Goal: Task Accomplishment & Management: Manage account settings

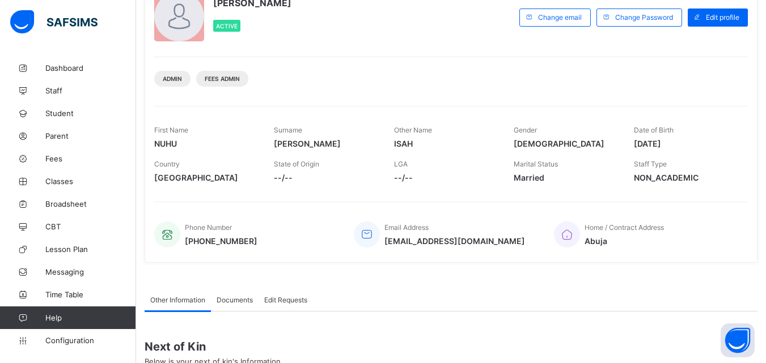
scroll to position [225, 0]
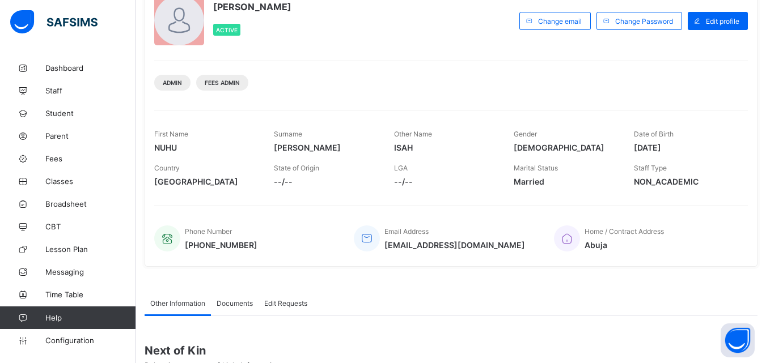
drag, startPoint x: 466, startPoint y: 239, endPoint x: 457, endPoint y: 234, distance: 9.9
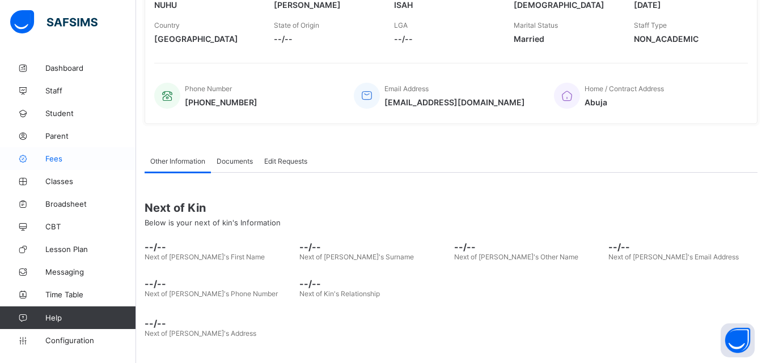
click at [61, 158] on span "Fees" at bounding box center [90, 158] width 91 height 9
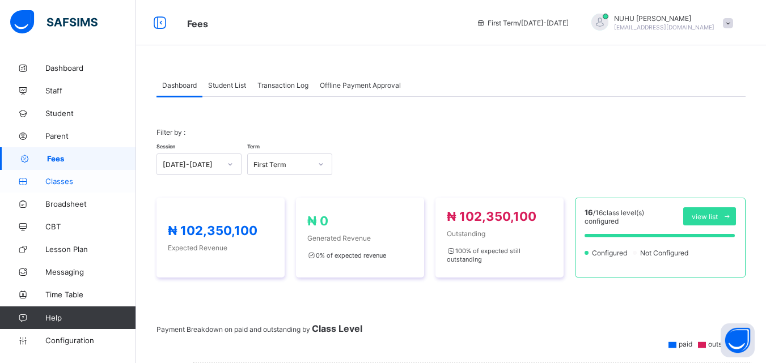
click at [62, 179] on span "Classes" at bounding box center [90, 181] width 91 height 9
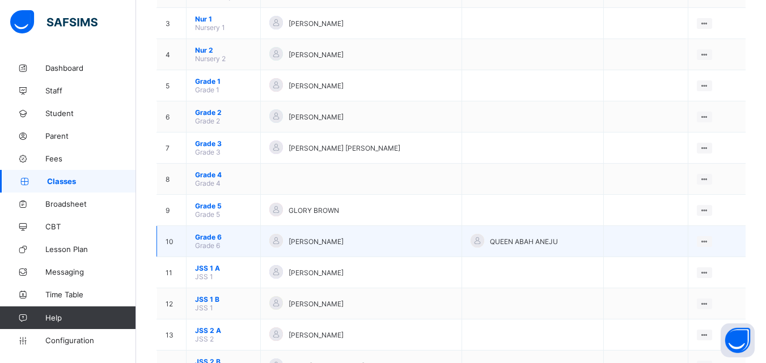
scroll to position [31, 0]
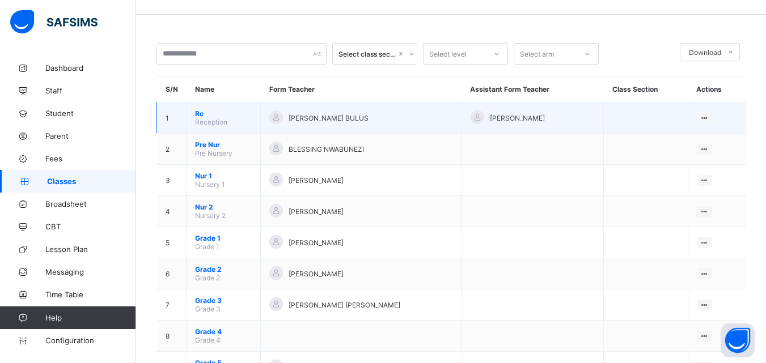
click at [435, 116] on div "[PERSON_NAME] BULUS" at bounding box center [361, 118] width 184 height 15
click at [677, 138] on div "View Class" at bounding box center [674, 139] width 65 height 11
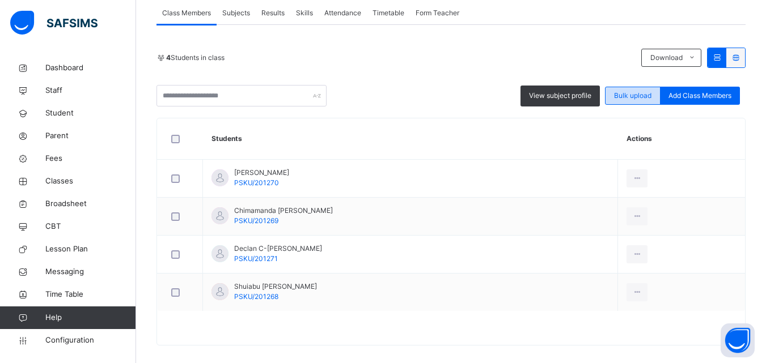
scroll to position [222, 0]
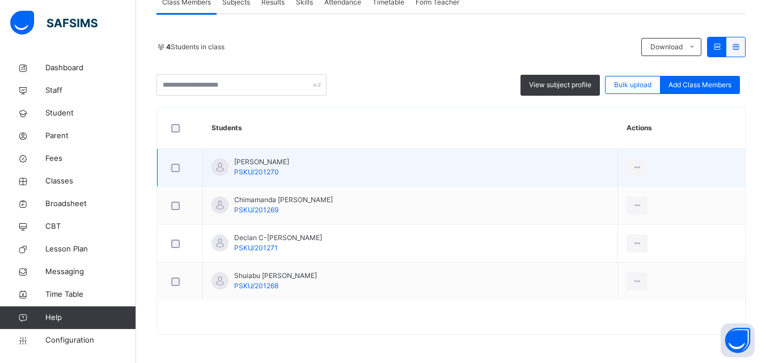
click at [220, 179] on td "[PERSON_NAME] Baba PSKU/201270" at bounding box center [410, 168] width 415 height 38
click at [618, 193] on div "View Profile" at bounding box center [611, 193] width 61 height 11
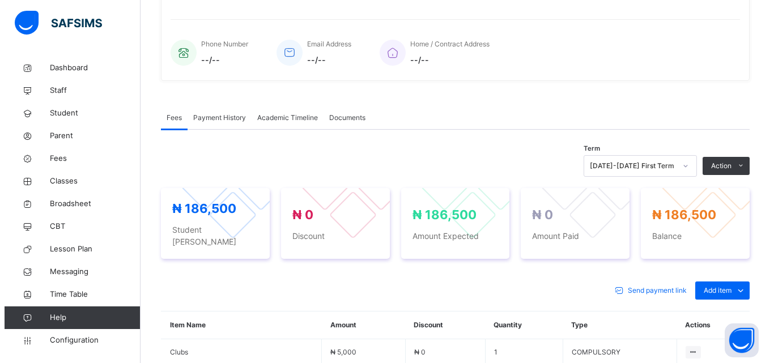
scroll to position [185, 0]
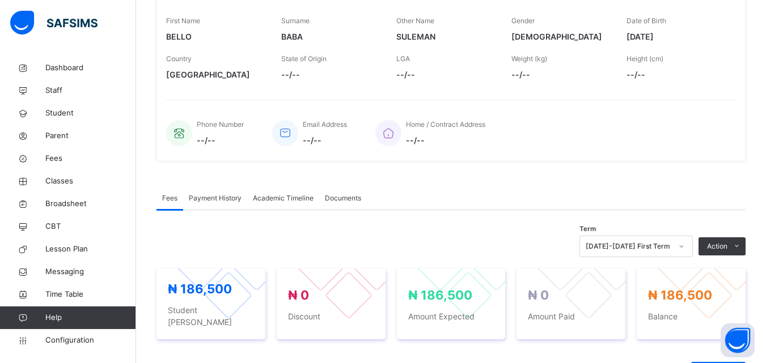
click at [0, 0] on button "Manage Discount" at bounding box center [0, 0] width 0 height 0
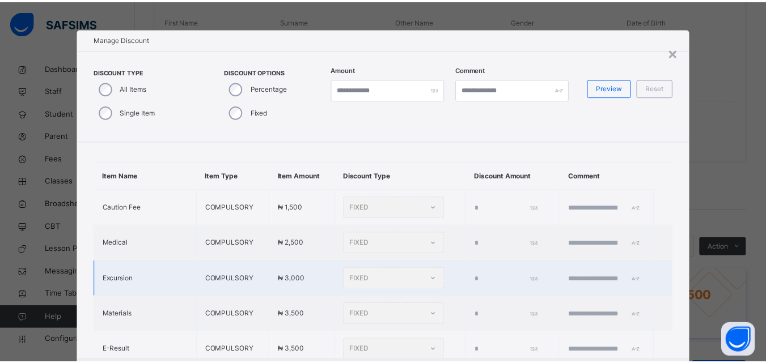
scroll to position [0, 0]
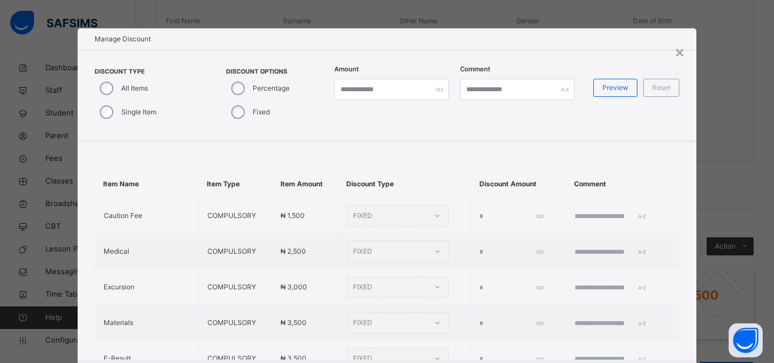
drag, startPoint x: 676, startPoint y: 48, endPoint x: 678, endPoint y: 56, distance: 7.6
click at [677, 49] on div "×" at bounding box center [680, 52] width 11 height 24
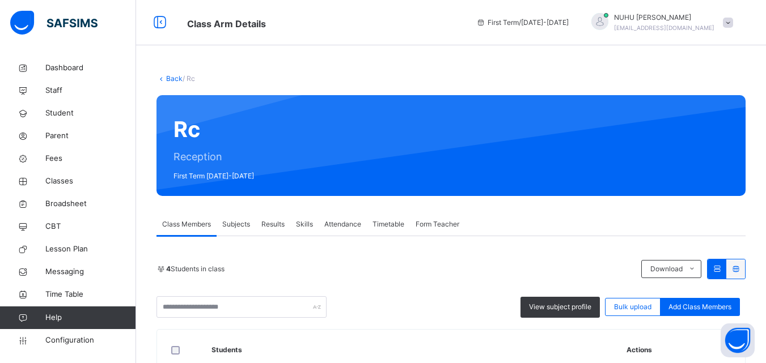
scroll to position [170, 0]
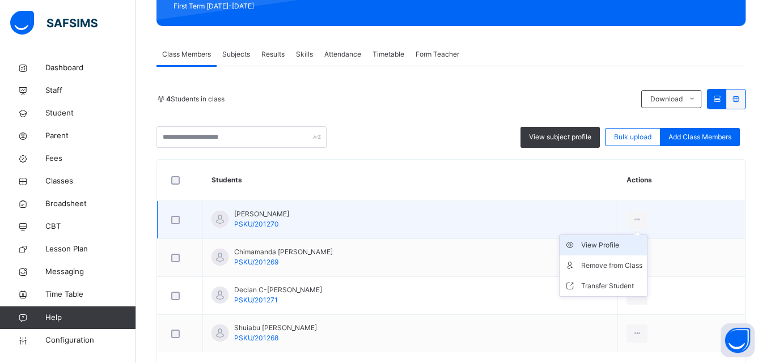
click at [614, 242] on div "View Profile" at bounding box center [611, 245] width 61 height 11
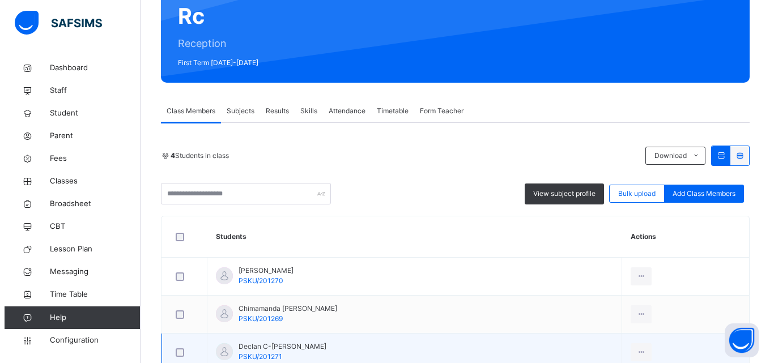
scroll to position [222, 0]
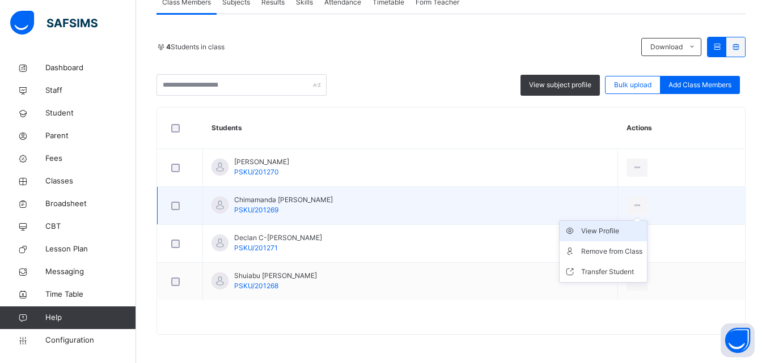
click at [629, 234] on div "View Profile" at bounding box center [611, 231] width 61 height 11
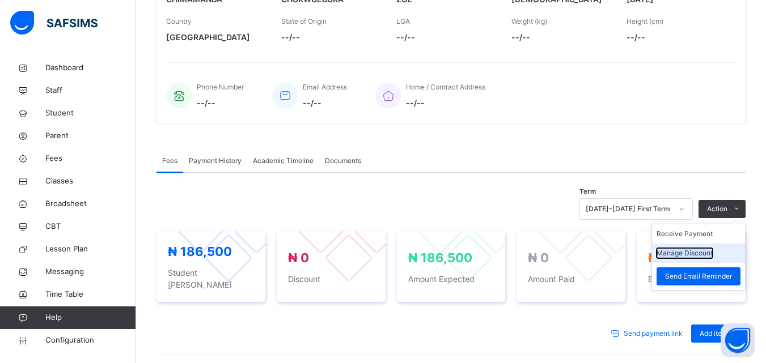
click at [695, 251] on button "Manage Discount" at bounding box center [684, 253] width 56 height 10
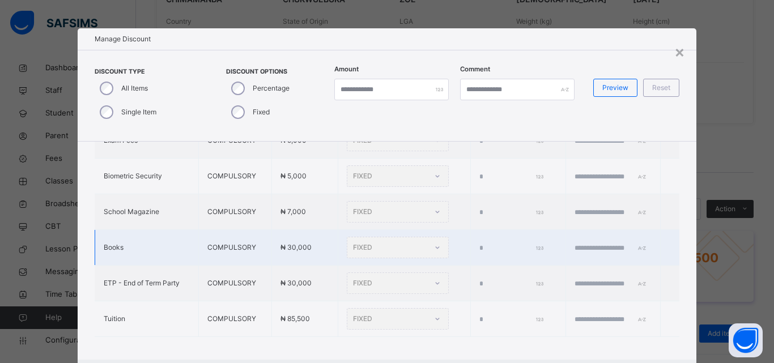
scroll to position [350, 0]
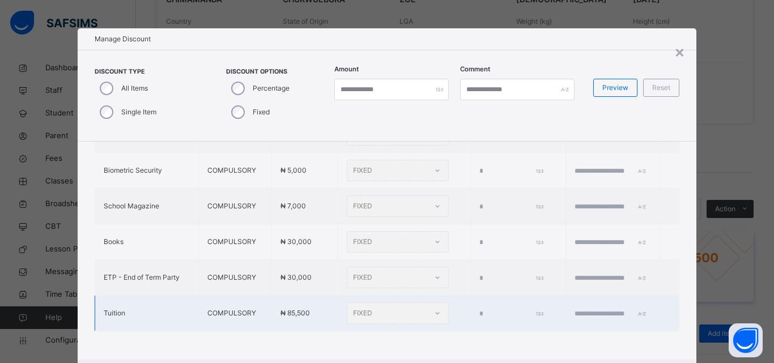
click at [384, 305] on div "FIXED" at bounding box center [398, 314] width 102 height 22
click at [349, 305] on div "FIXED" at bounding box center [398, 314] width 102 height 22
click at [347, 307] on div "FIXED" at bounding box center [398, 314] width 102 height 22
click at [408, 308] on div "FIXED" at bounding box center [398, 314] width 102 height 22
click at [416, 305] on div "FIXED" at bounding box center [398, 314] width 102 height 22
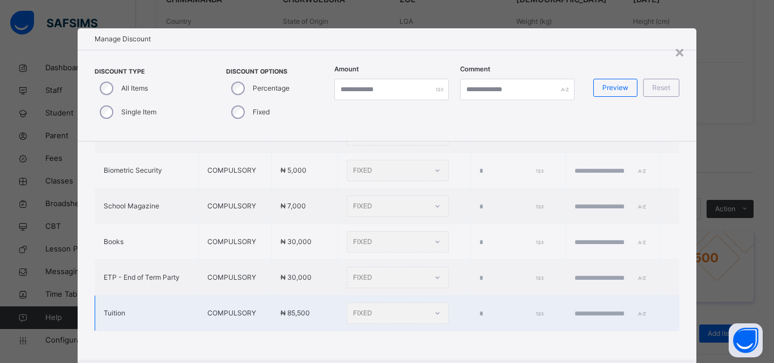
click at [415, 305] on div "FIXED" at bounding box center [398, 314] width 102 height 22
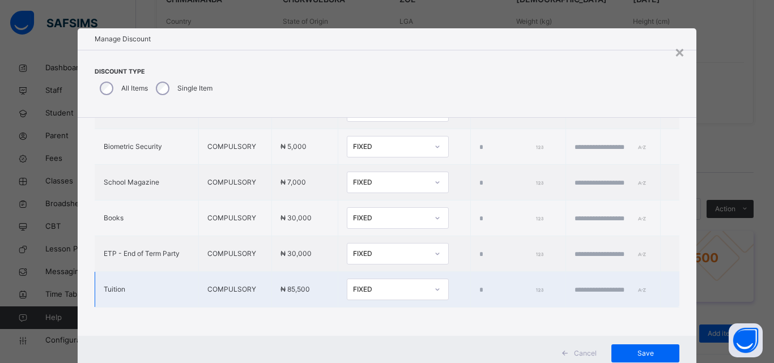
click at [364, 285] on div "FIXED" at bounding box center [390, 290] width 75 height 10
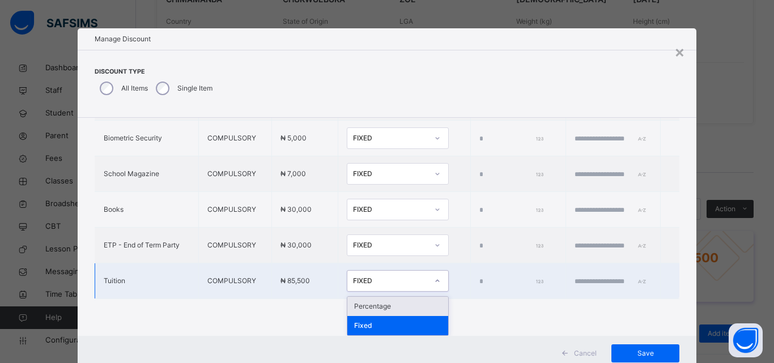
click at [363, 308] on div "Percentage" at bounding box center [397, 306] width 101 height 19
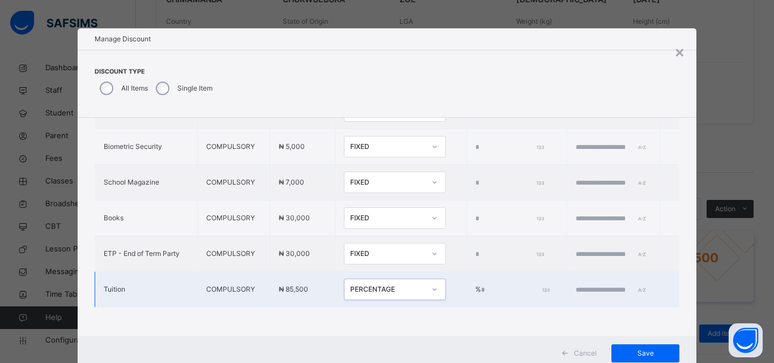
click at [481, 285] on input "*" at bounding box center [514, 290] width 67 height 10
type input "**"
click at [576, 285] on input "text" at bounding box center [610, 290] width 68 height 10
type input "*"
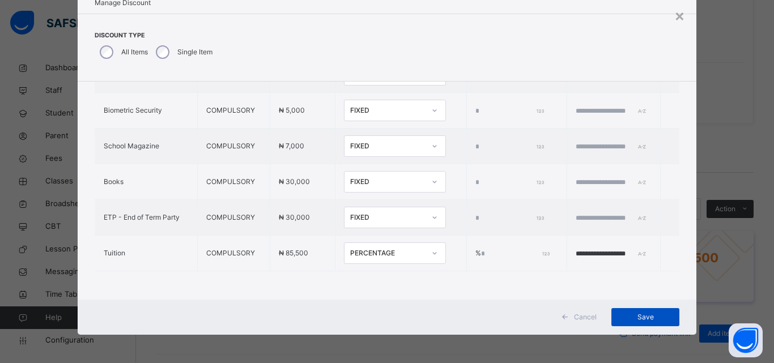
type input "**********"
click at [644, 316] on span "Save" at bounding box center [645, 317] width 51 height 10
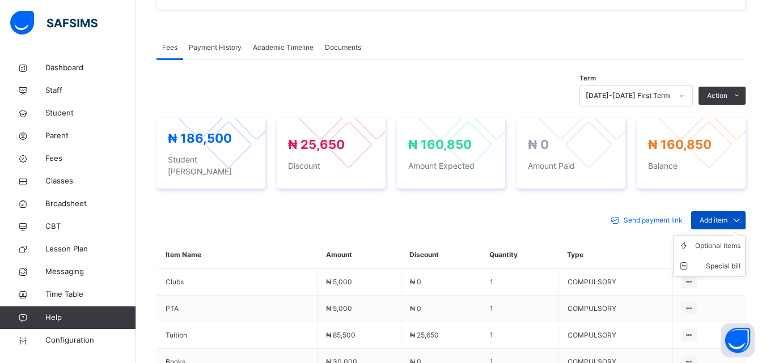
scroll to position [355, 0]
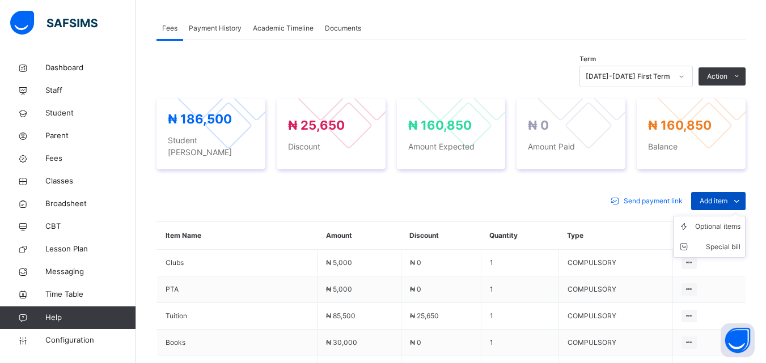
click at [731, 192] on div "Add item" at bounding box center [718, 201] width 54 height 18
click at [740, 241] on div "Special bill" at bounding box center [717, 246] width 45 height 11
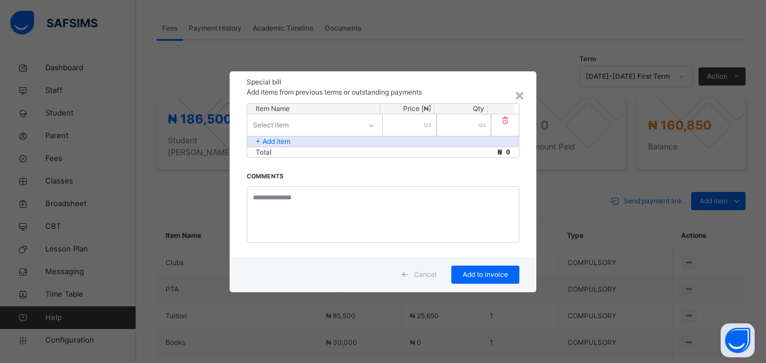
click at [370, 124] on icon at bounding box center [371, 125] width 7 height 11
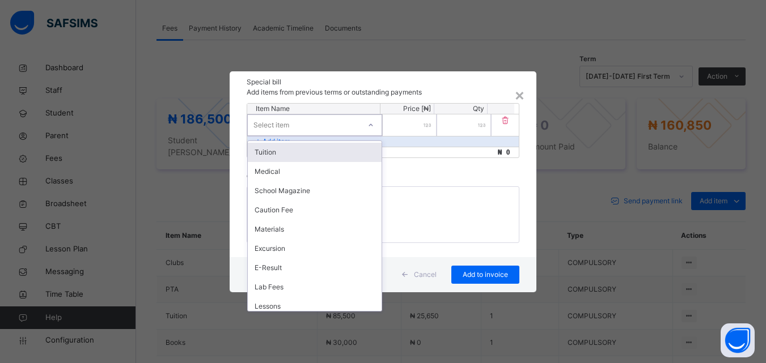
scroll to position [0, 0]
click at [295, 159] on div "Uniform" at bounding box center [315, 150] width 134 height 19
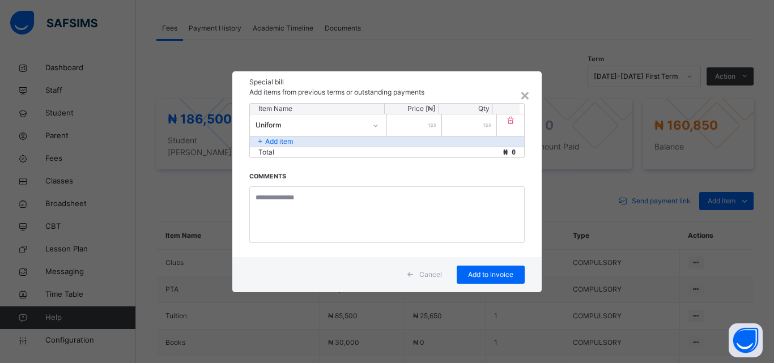
click at [432, 125] on div at bounding box center [414, 125] width 54 height 22
click at [436, 129] on input "number" at bounding box center [414, 125] width 54 height 22
type input "*****"
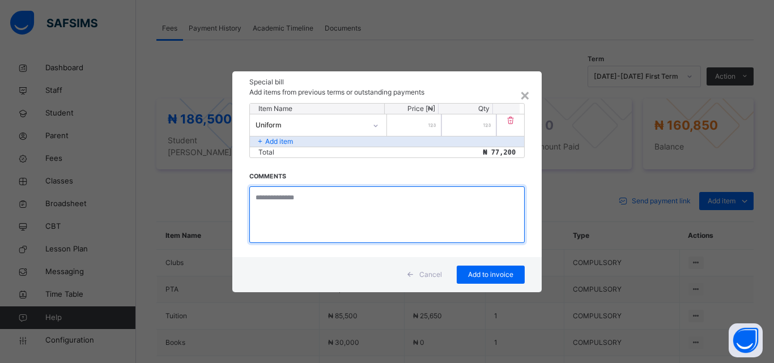
click at [317, 203] on textarea at bounding box center [386, 214] width 275 height 57
click at [337, 198] on textarea "**********" at bounding box center [386, 214] width 275 height 57
click at [337, 197] on textarea "**********" at bounding box center [386, 214] width 275 height 57
click at [334, 198] on textarea "**********" at bounding box center [386, 214] width 275 height 57
type textarea "**********"
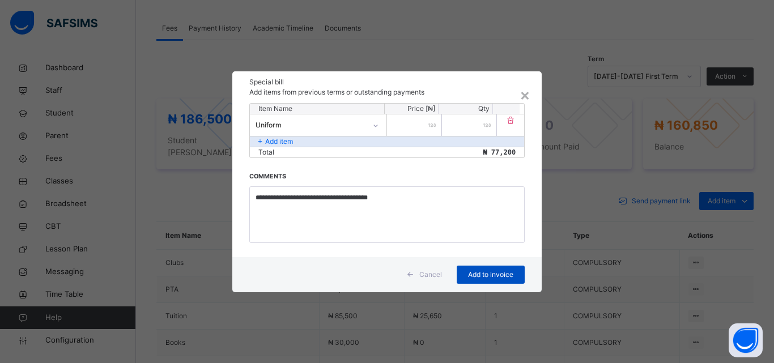
click at [484, 274] on span "Add to invoice" at bounding box center [490, 275] width 51 height 10
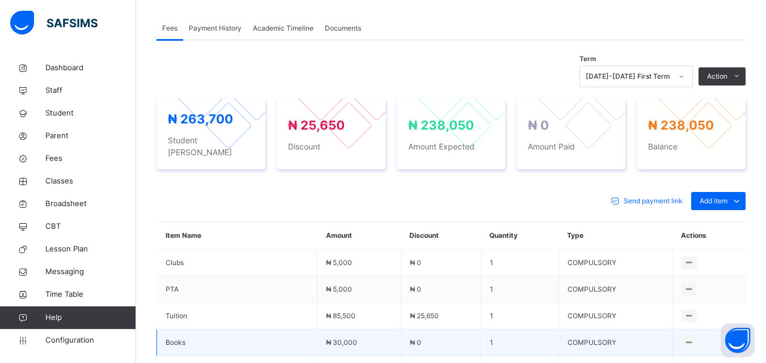
scroll to position [412, 0]
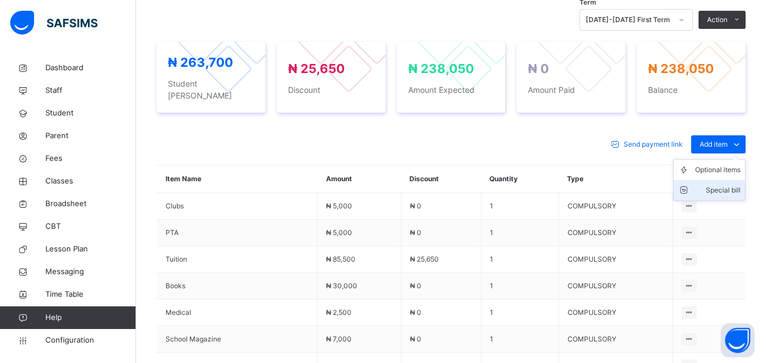
click at [711, 185] on div "Special bill" at bounding box center [717, 190] width 45 height 11
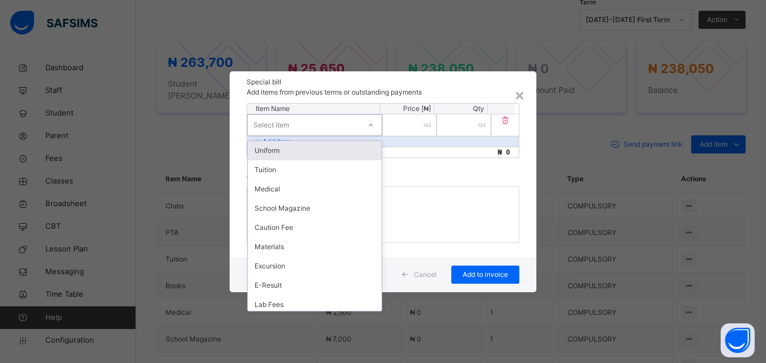
click at [372, 129] on div at bounding box center [370, 125] width 19 height 18
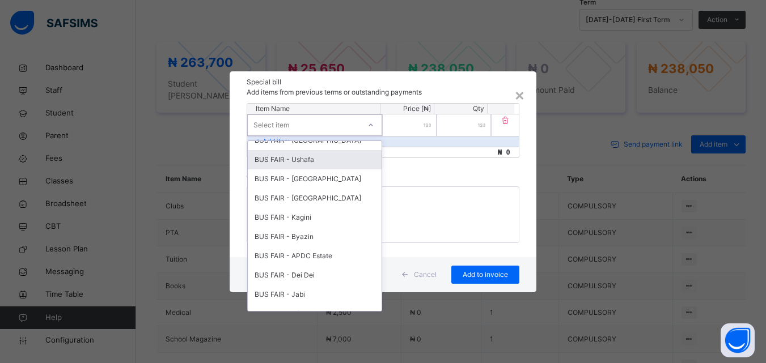
scroll to position [524, 0]
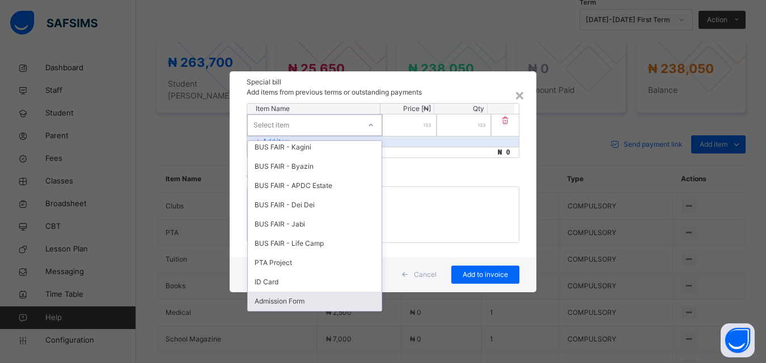
click at [300, 299] on div "Admission Form" at bounding box center [315, 301] width 134 height 19
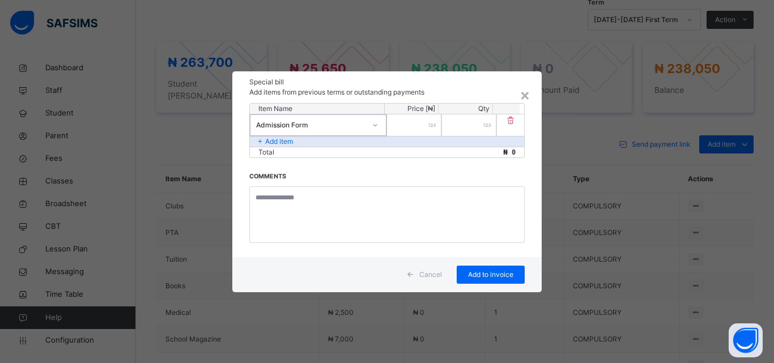
click at [378, 124] on icon at bounding box center [375, 125] width 7 height 11
click at [440, 171] on div "Item Name Price [₦] Qty Admission Form * Add item Total ₦ 0 Comments" at bounding box center [386, 180] width 309 height 154
click at [414, 129] on input "number" at bounding box center [414, 125] width 54 height 22
click at [524, 99] on div "×" at bounding box center [525, 95] width 11 height 24
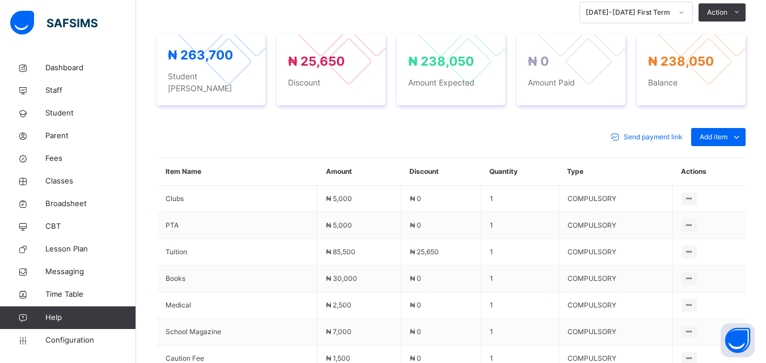
scroll to position [325, 0]
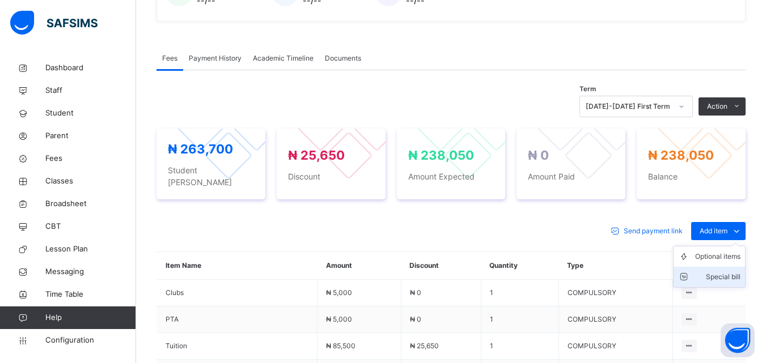
click at [722, 272] on div "Special bill" at bounding box center [717, 277] width 45 height 11
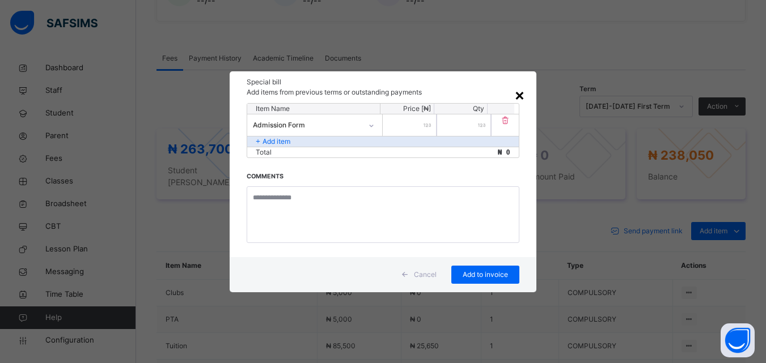
click at [520, 99] on div "×" at bounding box center [519, 95] width 11 height 24
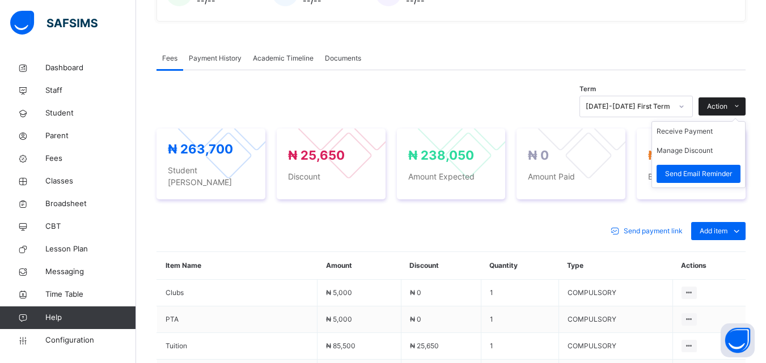
click at [727, 97] on div "Action" at bounding box center [721, 106] width 47 height 18
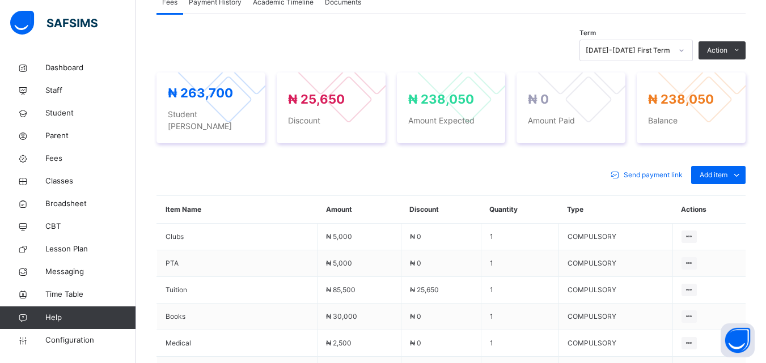
scroll to position [381, 0]
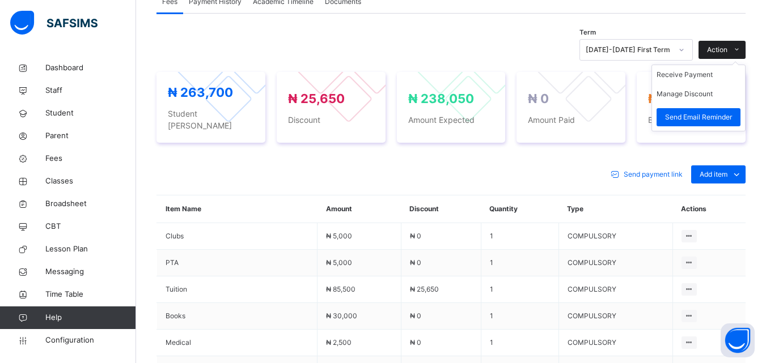
click at [727, 49] on span "Action" at bounding box center [717, 50] width 20 height 10
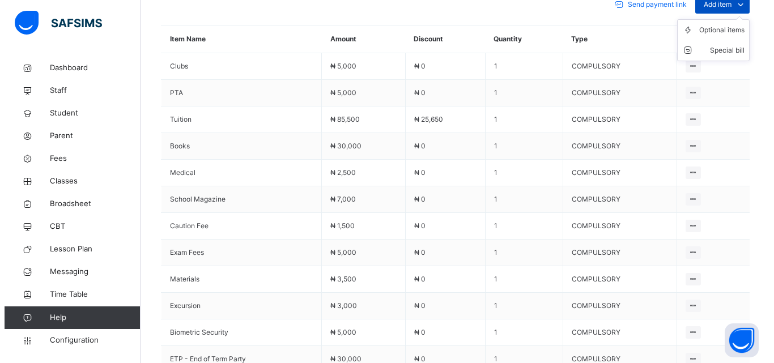
scroll to position [495, 0]
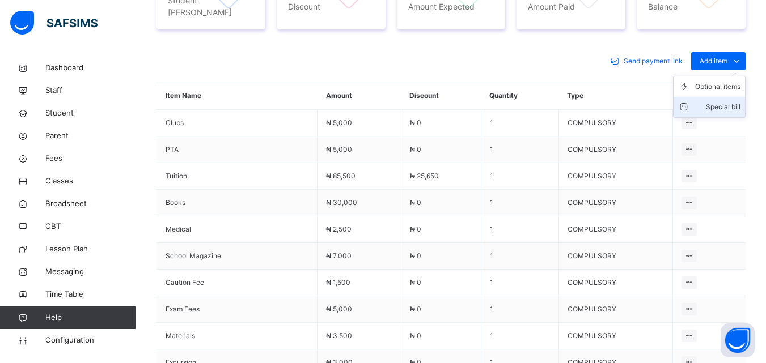
click at [725, 101] on div "Special bill" at bounding box center [717, 106] width 45 height 11
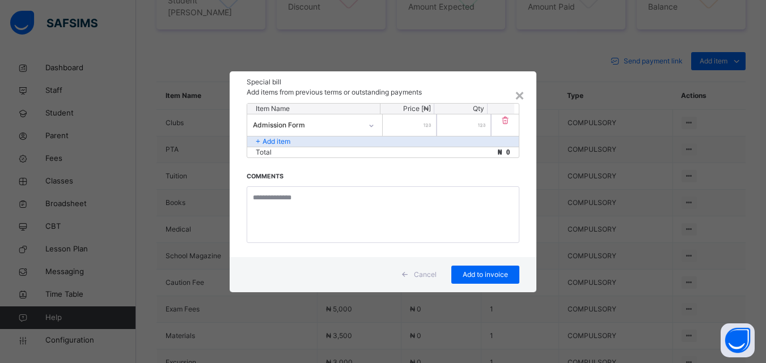
click at [439, 119] on input "*" at bounding box center [464, 125] width 54 height 22
click at [428, 128] on div at bounding box center [410, 125] width 54 height 22
click at [429, 124] on div at bounding box center [410, 125] width 54 height 22
click at [425, 122] on div at bounding box center [410, 125] width 54 height 22
click at [427, 124] on div at bounding box center [410, 125] width 54 height 22
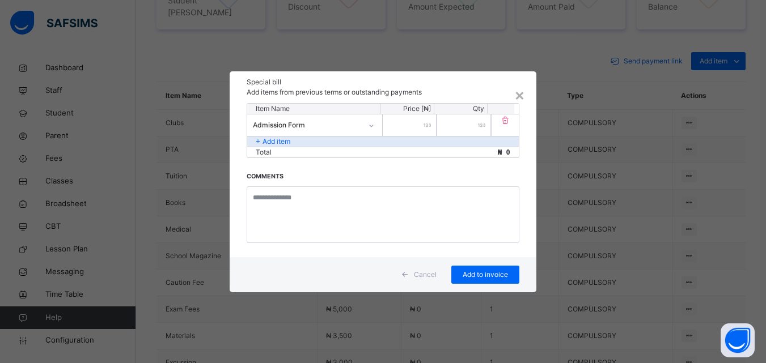
click at [400, 123] on input "number" at bounding box center [410, 125] width 54 height 22
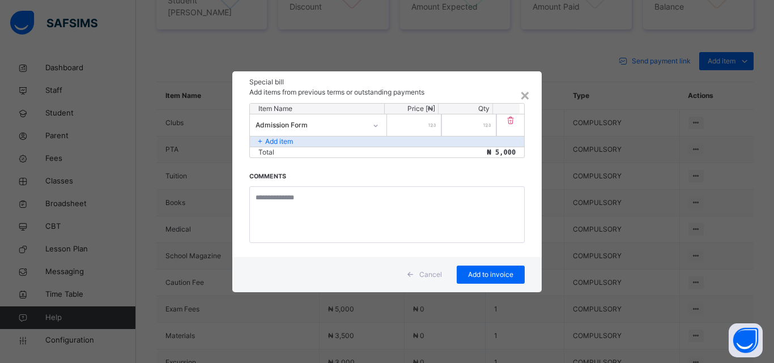
type input "****"
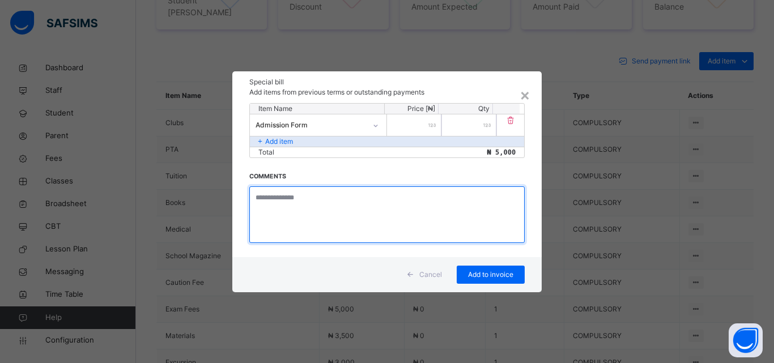
click at [288, 204] on textarea at bounding box center [386, 214] width 275 height 57
type textarea "**********"
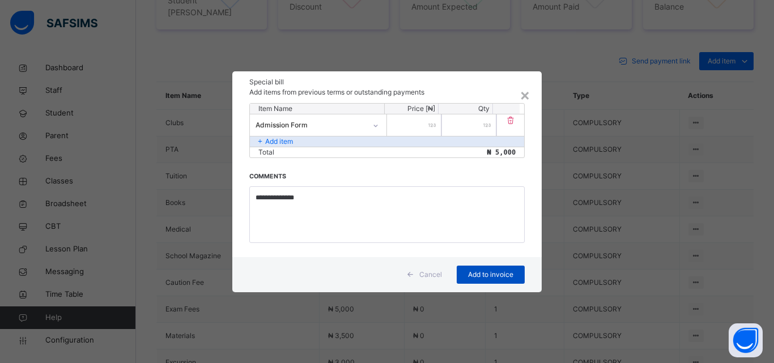
click at [490, 275] on span "Add to invoice" at bounding box center [490, 275] width 51 height 10
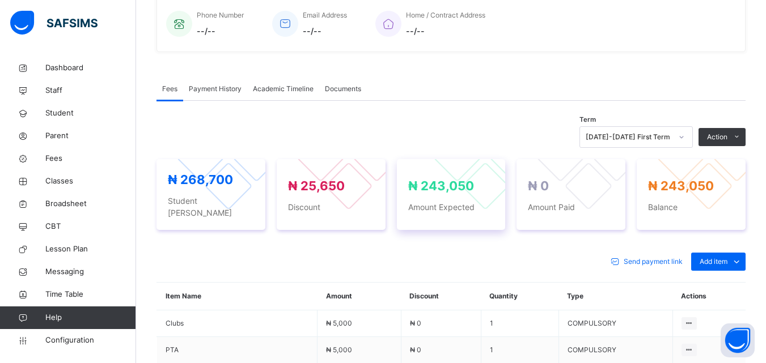
scroll to position [268, 0]
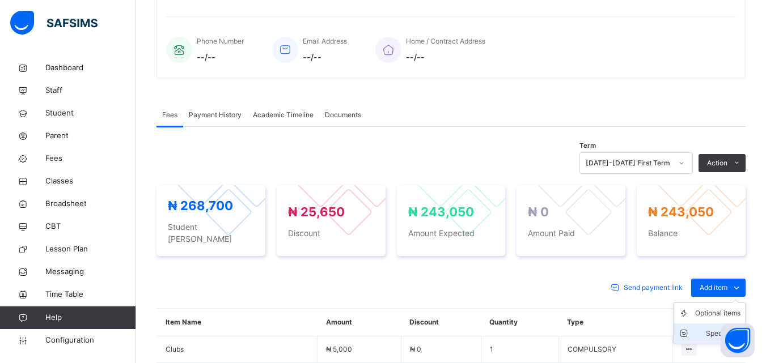
click at [718, 328] on div "Special bill" at bounding box center [717, 333] width 45 height 11
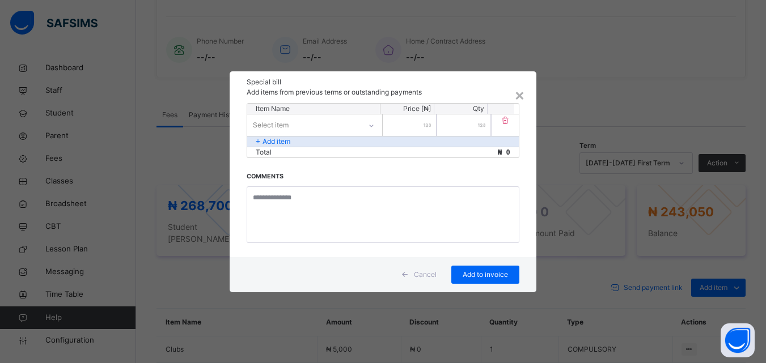
click at [374, 123] on icon at bounding box center [371, 125] width 7 height 11
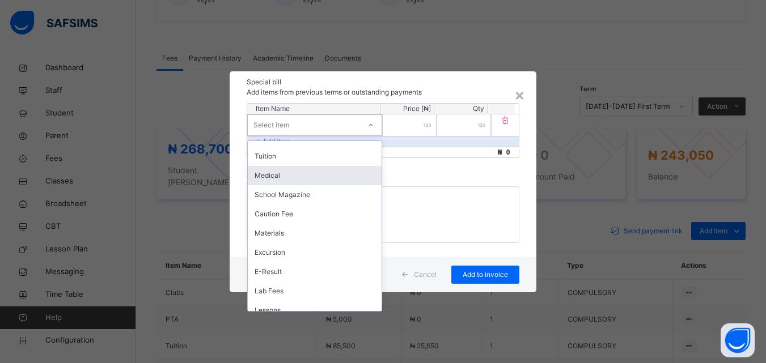
scroll to position [0, 0]
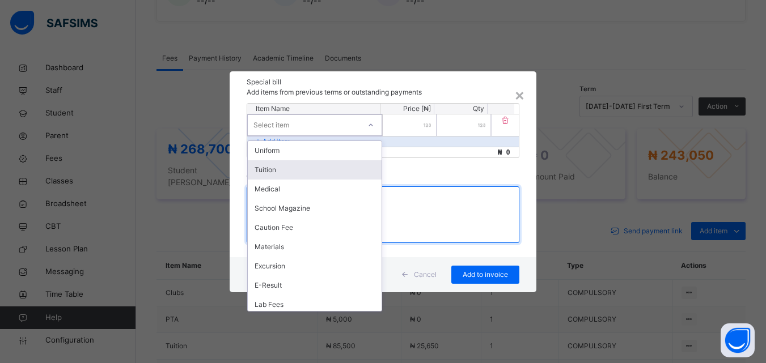
click at [444, 214] on textarea at bounding box center [383, 214] width 272 height 57
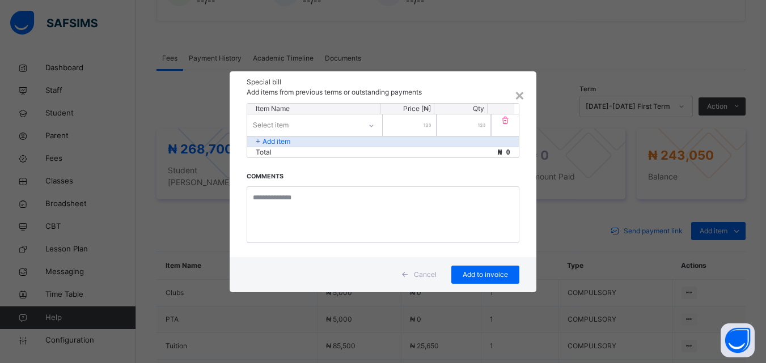
click at [370, 128] on icon at bounding box center [371, 125] width 7 height 11
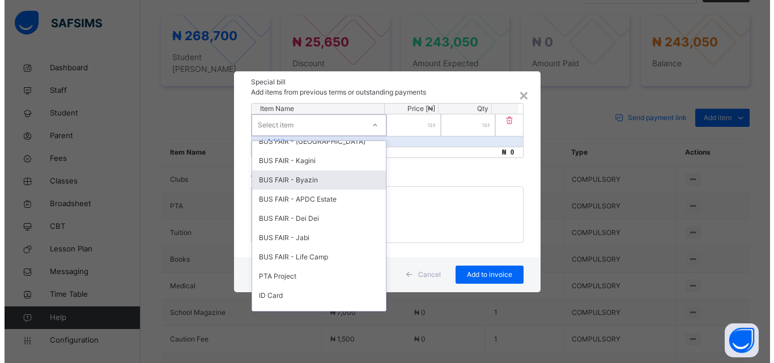
scroll to position [524, 0]
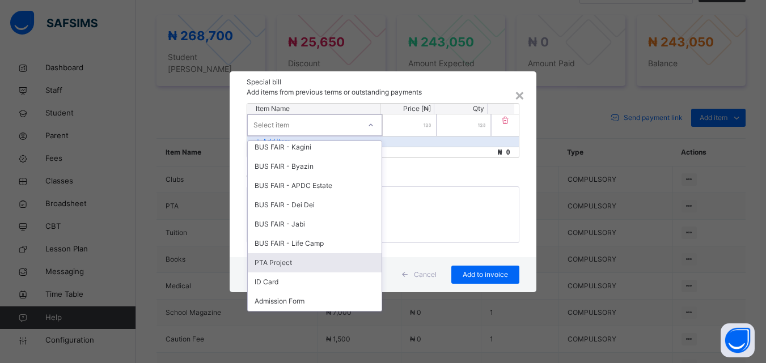
click at [291, 262] on div "PTA Project" at bounding box center [315, 262] width 134 height 19
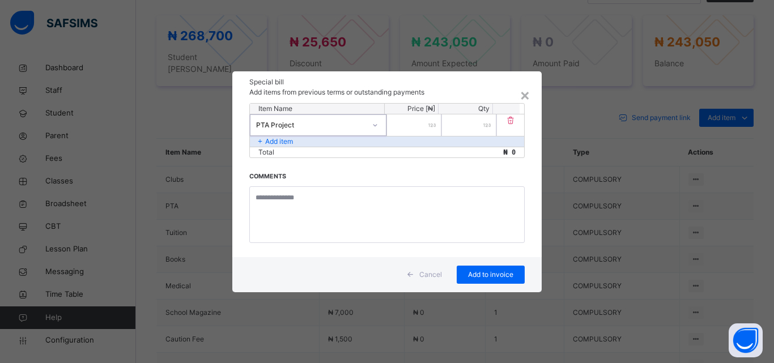
click at [430, 126] on div at bounding box center [414, 125] width 54 height 22
type input "****"
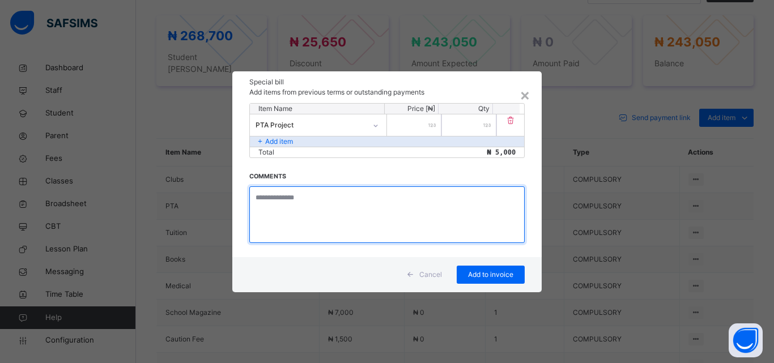
click at [281, 203] on textarea at bounding box center [386, 214] width 275 height 57
type textarea "**********"
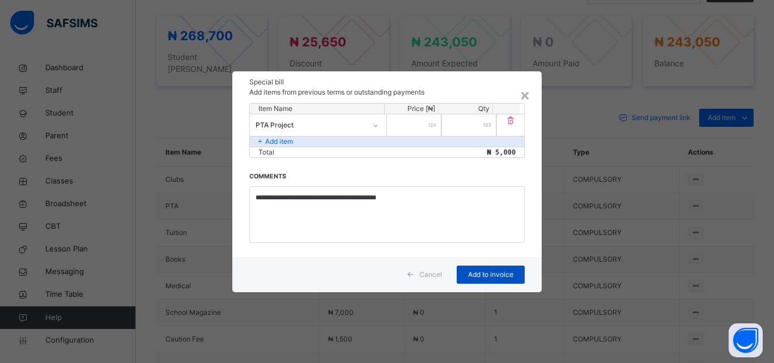
click at [491, 273] on span "Add to invoice" at bounding box center [490, 275] width 51 height 10
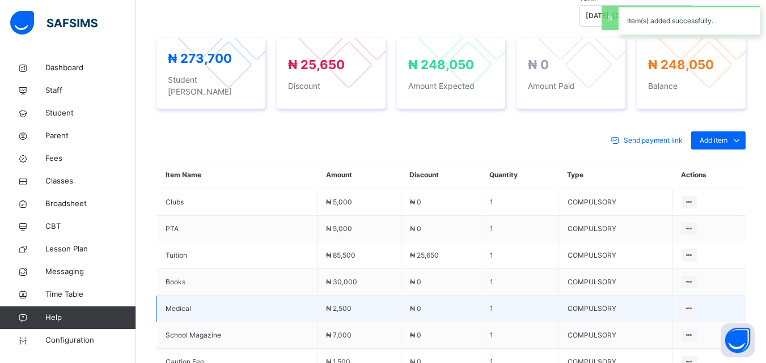
scroll to position [438, 0]
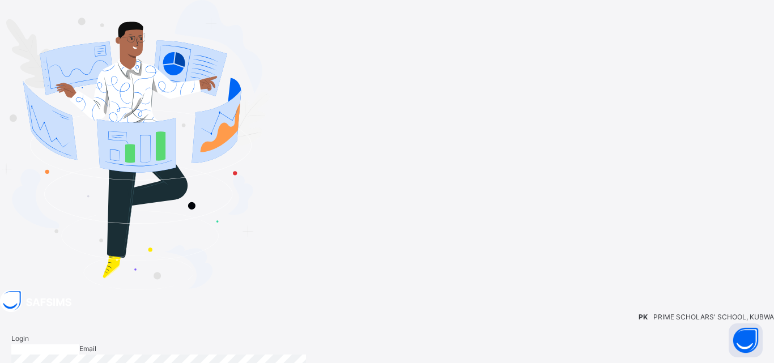
type input "**********"
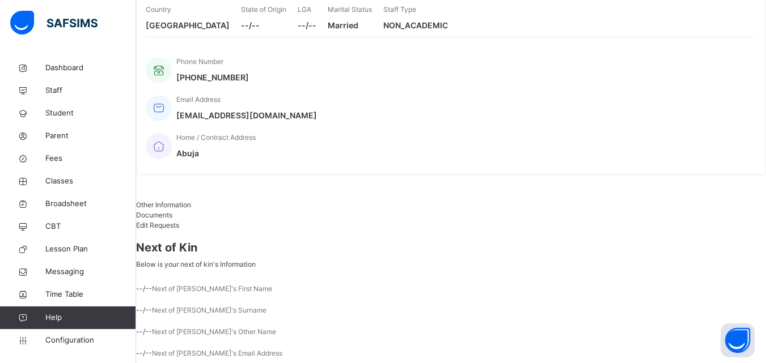
scroll to position [196, 0]
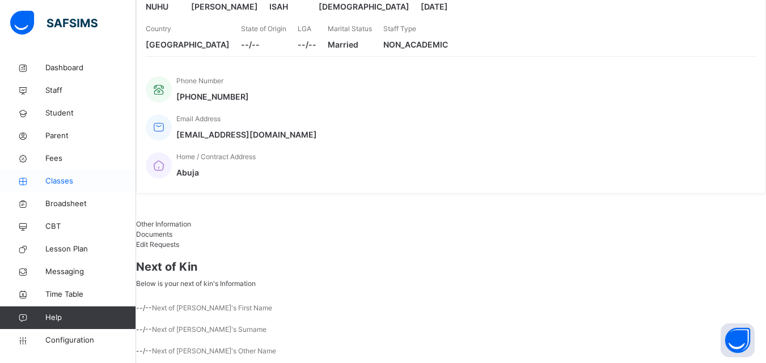
click at [61, 179] on span "Classes" at bounding box center [90, 181] width 91 height 11
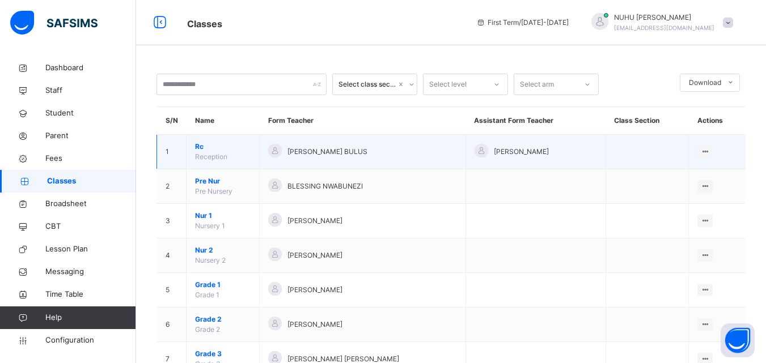
click at [437, 153] on div "[PERSON_NAME] BULUS" at bounding box center [362, 152] width 188 height 16
click at [672, 174] on div "View Class" at bounding box center [675, 174] width 65 height 11
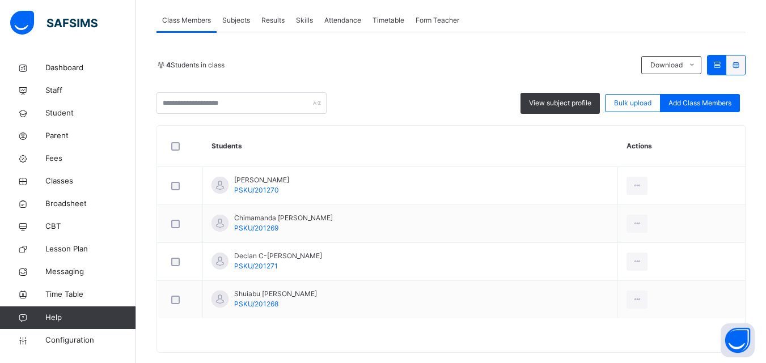
scroll to position [222, 0]
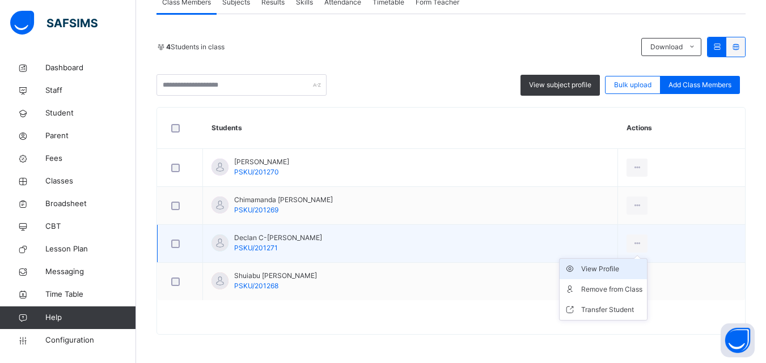
click at [631, 267] on div "View Profile" at bounding box center [611, 269] width 61 height 11
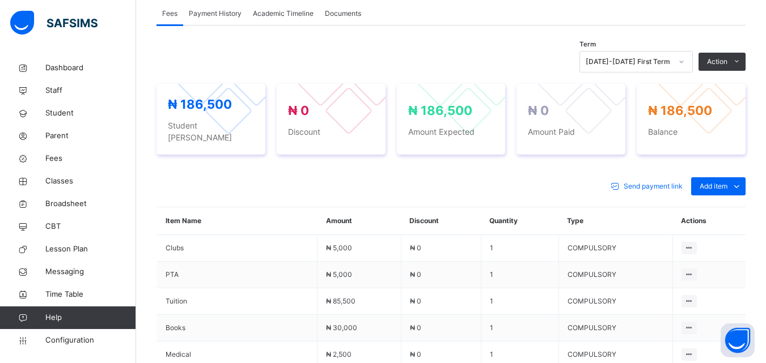
scroll to position [355, 0]
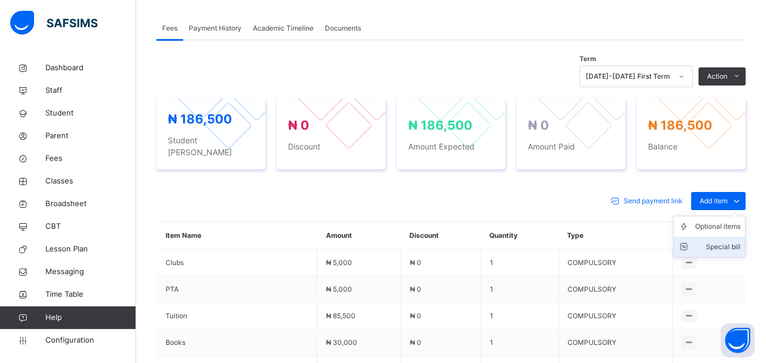
click at [737, 241] on div "Special bill" at bounding box center [717, 246] width 45 height 11
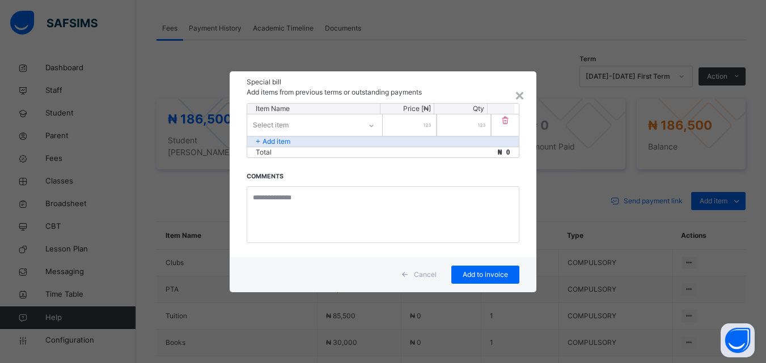
click at [374, 124] on icon at bounding box center [371, 125] width 7 height 11
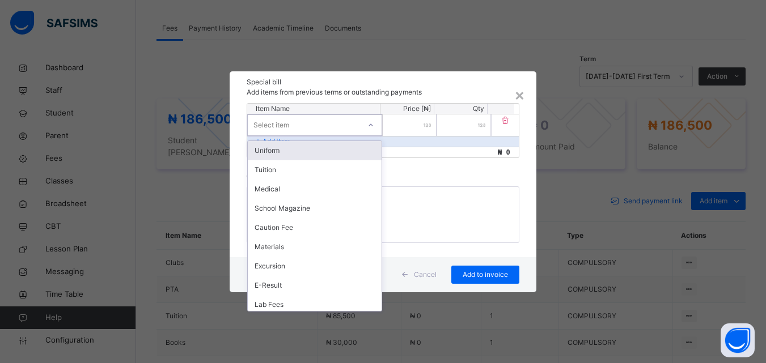
click at [341, 151] on div "Uniform" at bounding box center [315, 150] width 134 height 19
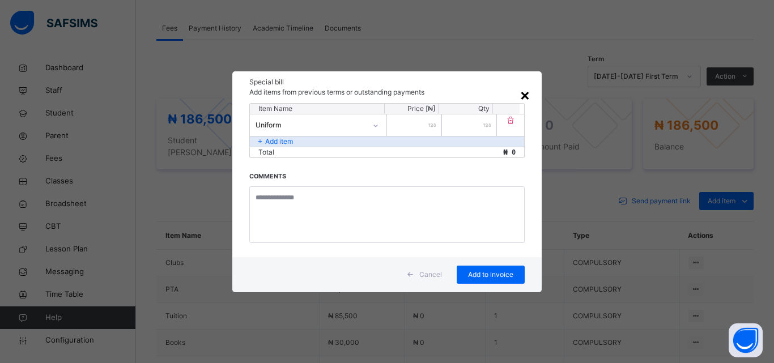
click at [525, 95] on div "×" at bounding box center [525, 95] width 11 height 24
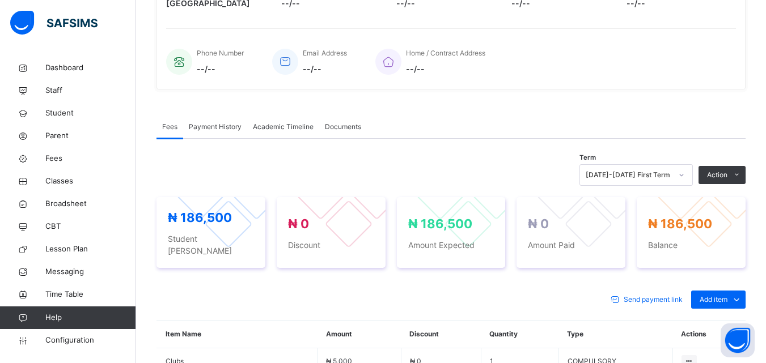
scroll to position [283, 0]
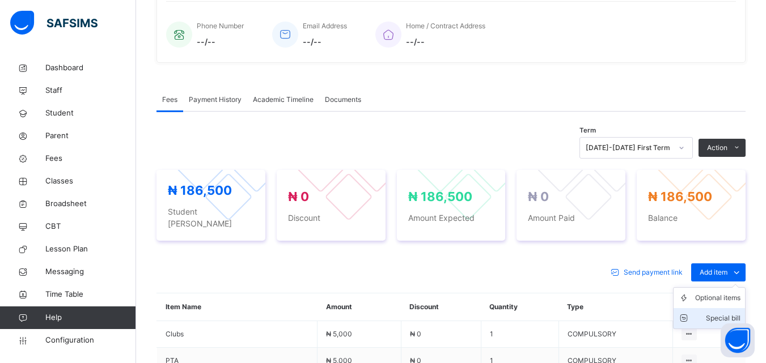
click at [733, 313] on div "Special bill" at bounding box center [717, 318] width 45 height 11
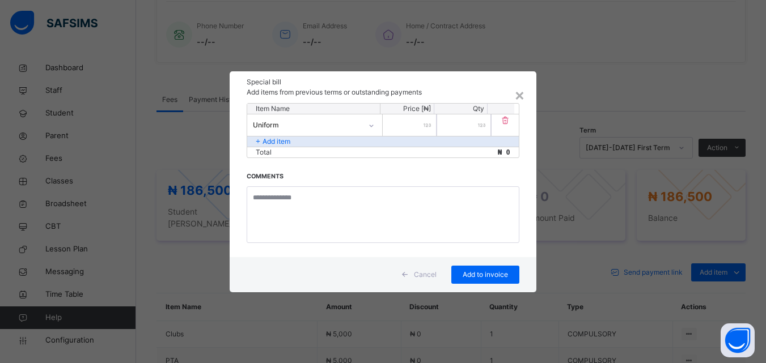
click at [430, 125] on div at bounding box center [410, 125] width 54 height 22
click at [423, 127] on input "number" at bounding box center [410, 125] width 54 height 22
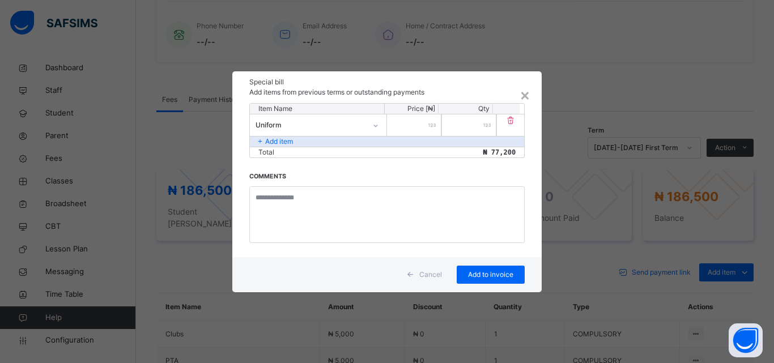
type input "*****"
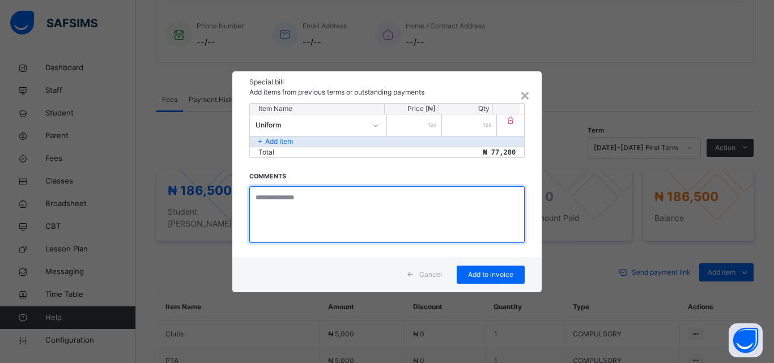
click at [308, 199] on textarea at bounding box center [386, 214] width 275 height 57
type textarea "**********"
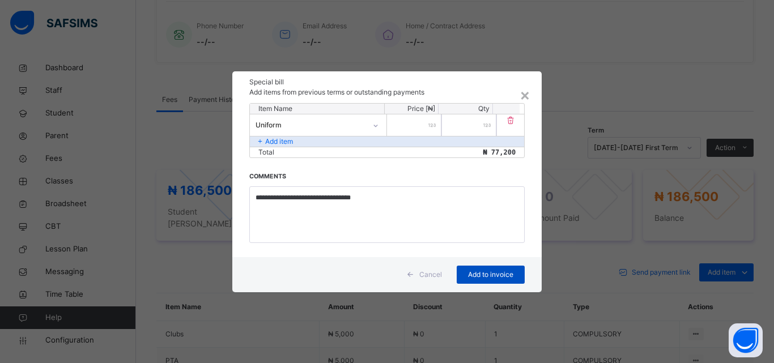
click at [473, 278] on span "Add to invoice" at bounding box center [490, 275] width 51 height 10
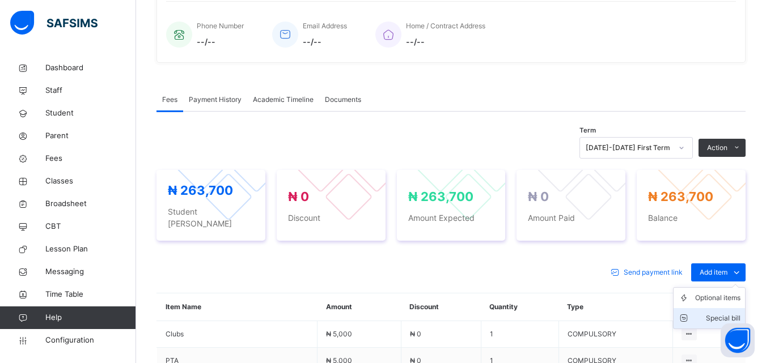
click at [731, 313] on div "Special bill" at bounding box center [717, 318] width 45 height 11
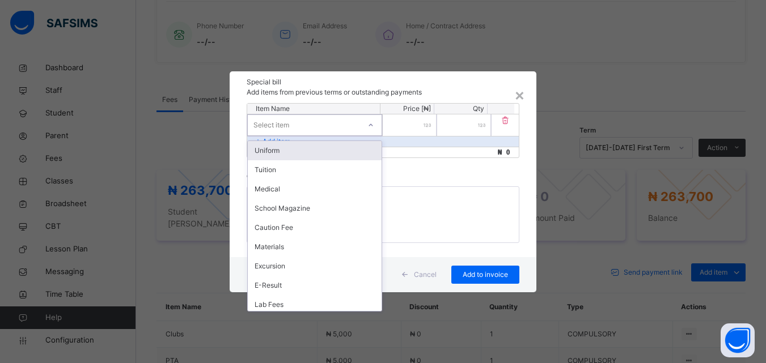
click at [371, 125] on icon at bounding box center [370, 125] width 7 height 11
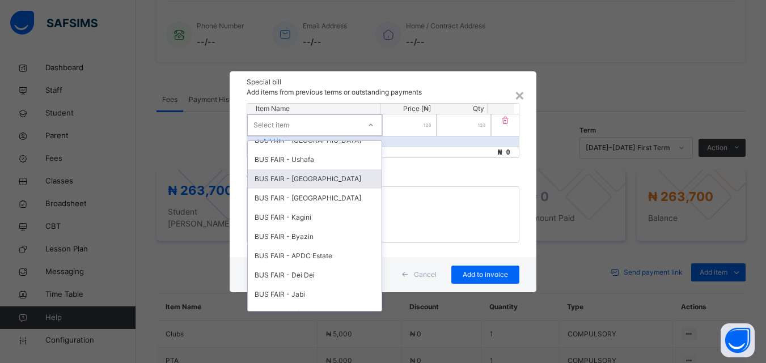
scroll to position [524, 0]
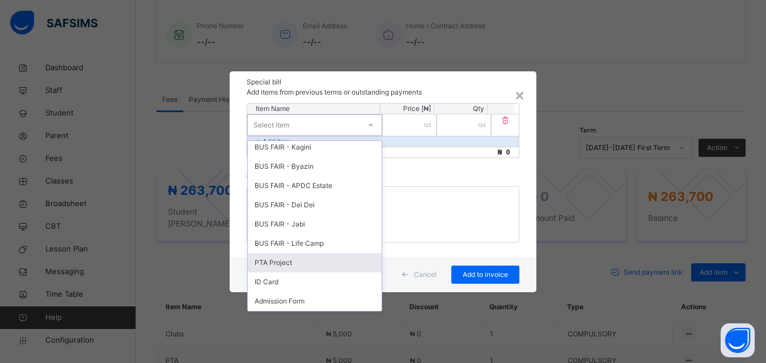
click at [307, 261] on div "PTA Project" at bounding box center [315, 262] width 134 height 19
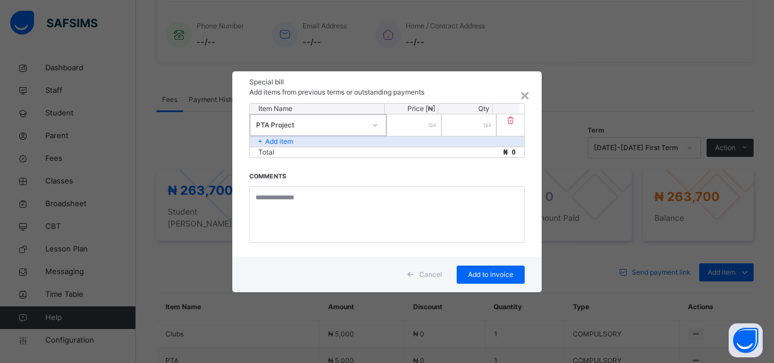
click at [434, 128] on div at bounding box center [414, 125] width 54 height 22
click at [429, 125] on div at bounding box center [414, 125] width 54 height 22
click at [423, 125] on input "number" at bounding box center [414, 125] width 54 height 22
type input "****"
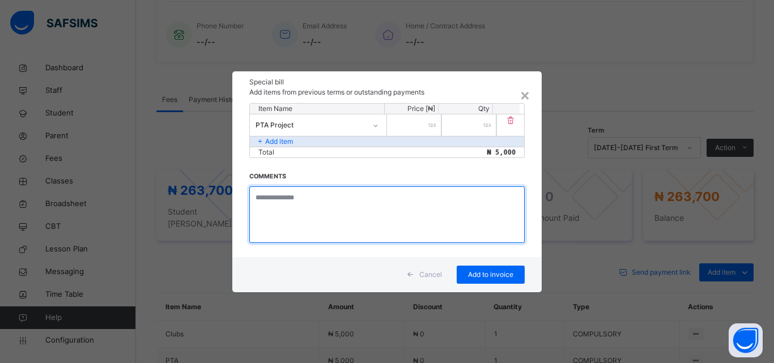
click at [316, 210] on textarea at bounding box center [386, 214] width 275 height 57
type textarea "**********"
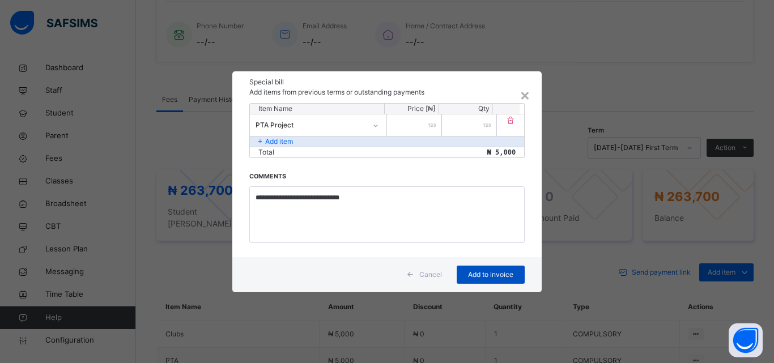
click at [485, 270] on span "Add to invoice" at bounding box center [490, 275] width 51 height 10
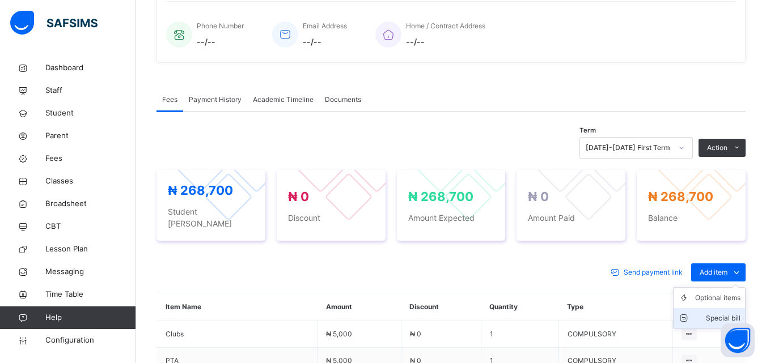
click at [720, 313] on div "Special bill" at bounding box center [717, 318] width 45 height 11
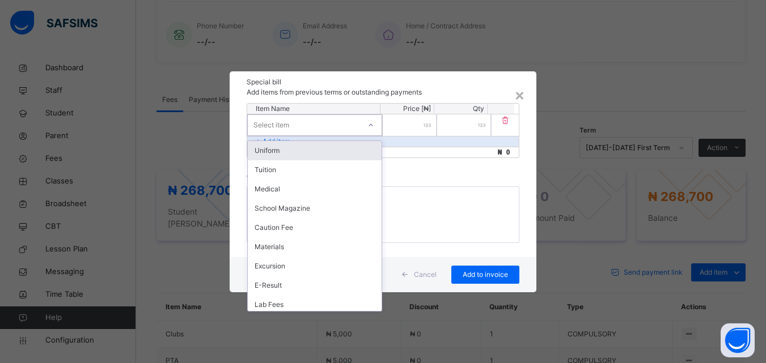
click at [376, 126] on div at bounding box center [370, 125] width 19 height 18
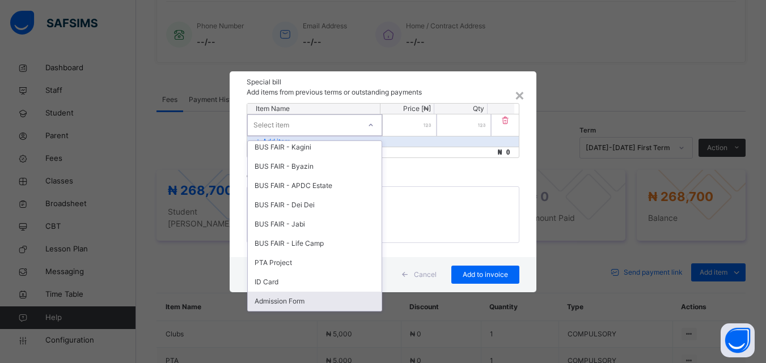
click at [312, 299] on div "Admission Form" at bounding box center [315, 301] width 134 height 19
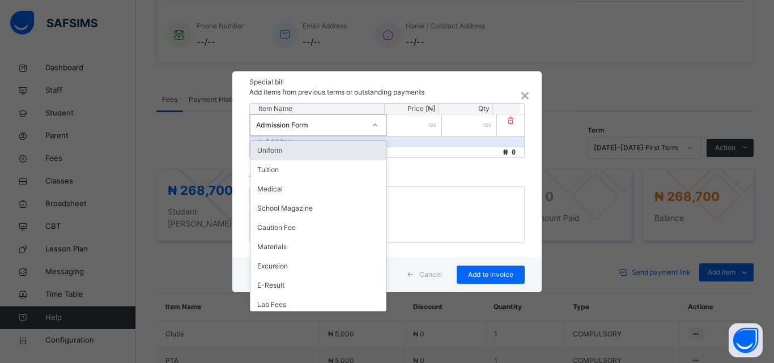
click at [374, 128] on icon at bounding box center [375, 125] width 7 height 11
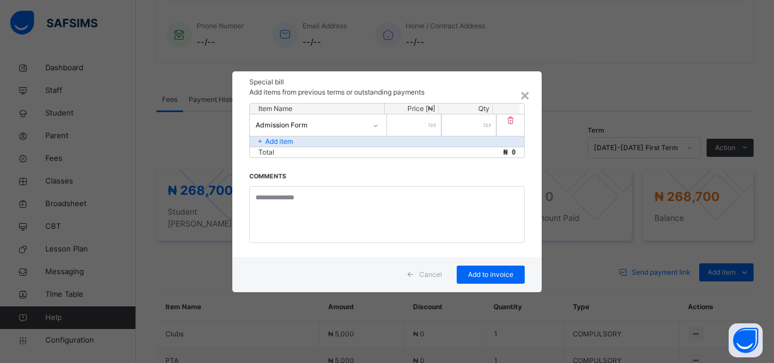
click at [403, 171] on div "Item Name Price [₦] Qty Admission Form * Add item Total ₦ 0 Comments" at bounding box center [386, 180] width 309 height 154
click at [431, 125] on div at bounding box center [414, 125] width 54 height 22
click at [423, 131] on input "number" at bounding box center [414, 125] width 54 height 22
type input "****"
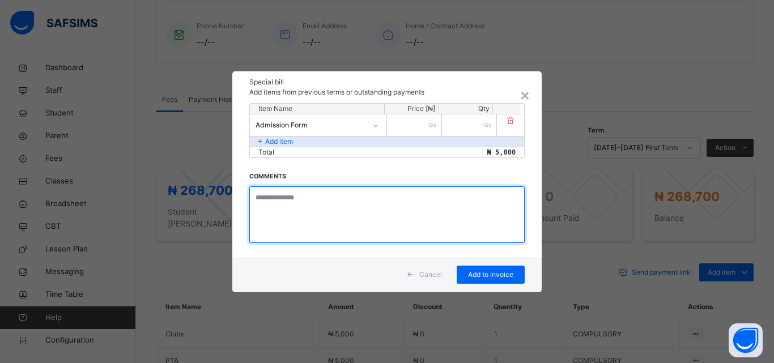
click at [296, 201] on textarea at bounding box center [386, 214] width 275 height 57
type textarea "**********"
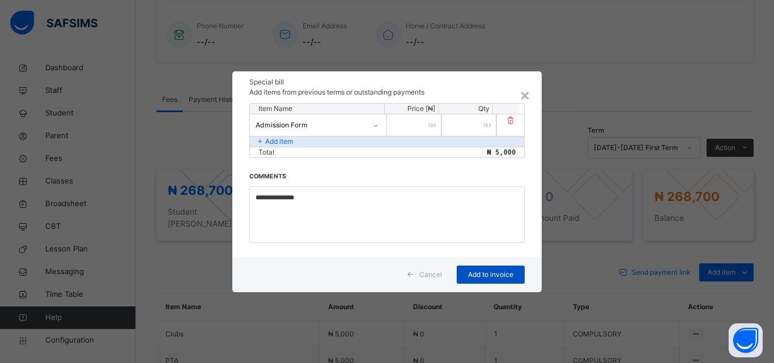
click at [493, 275] on span "Add to invoice" at bounding box center [490, 275] width 51 height 10
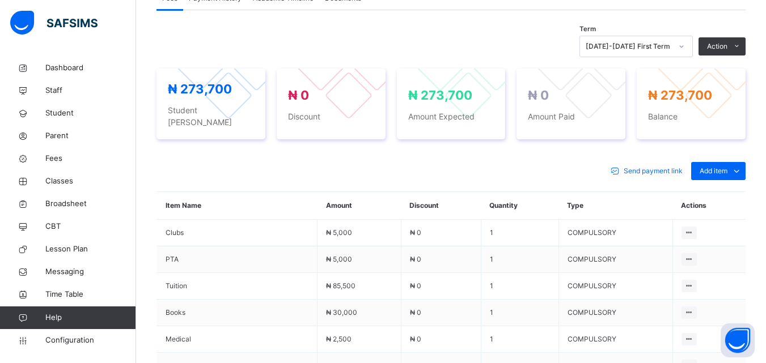
scroll to position [321, 0]
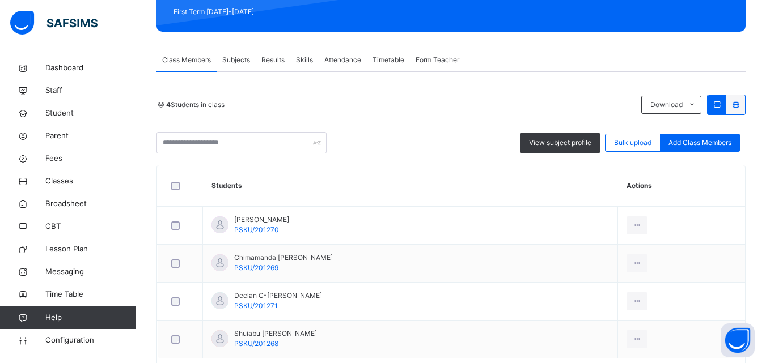
scroll to position [52, 0]
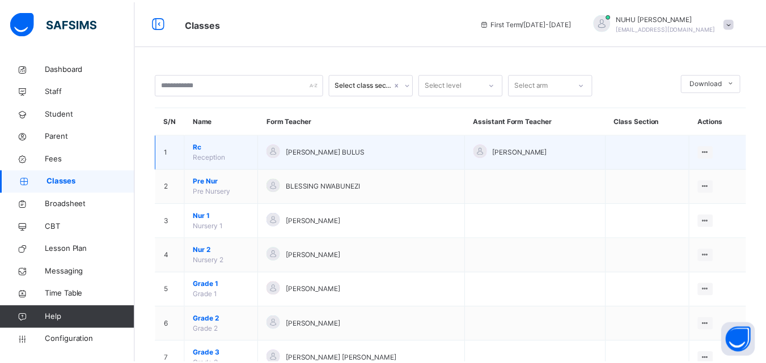
scroll to position [57, 0]
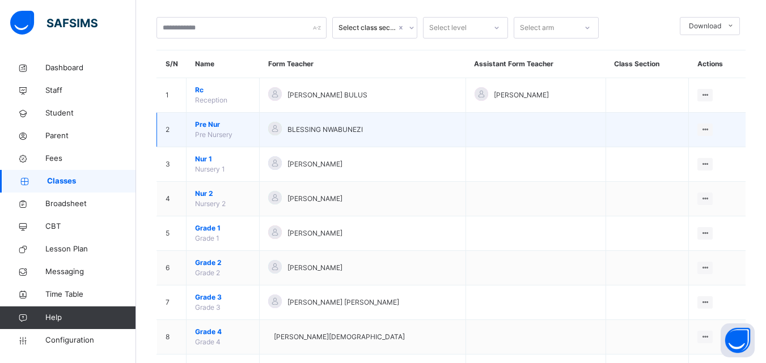
click at [552, 135] on td at bounding box center [535, 130] width 140 height 35
click at [675, 150] on div "View Class" at bounding box center [675, 152] width 65 height 11
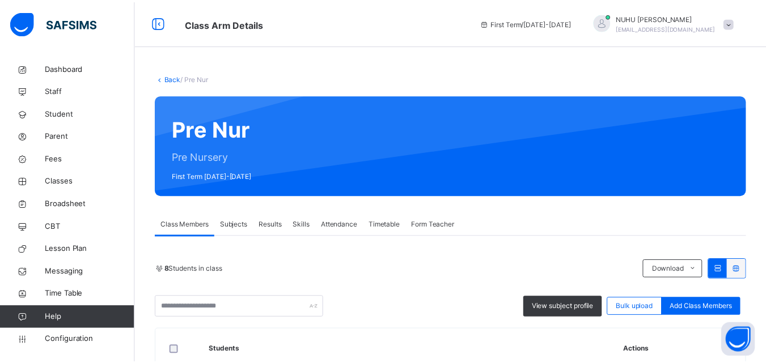
scroll to position [261, 0]
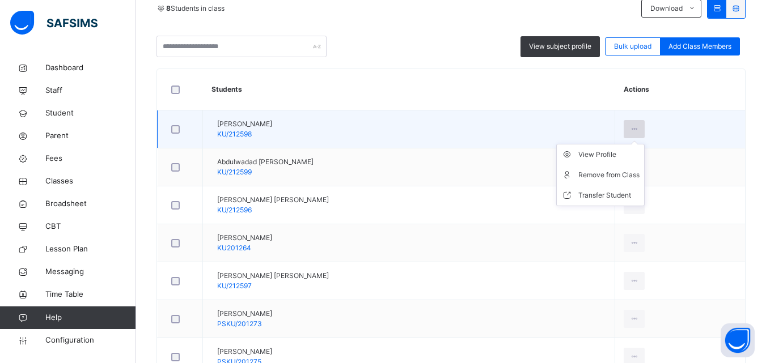
click at [639, 131] on icon at bounding box center [634, 129] width 10 height 10
click at [621, 155] on div "View Profile" at bounding box center [608, 154] width 61 height 11
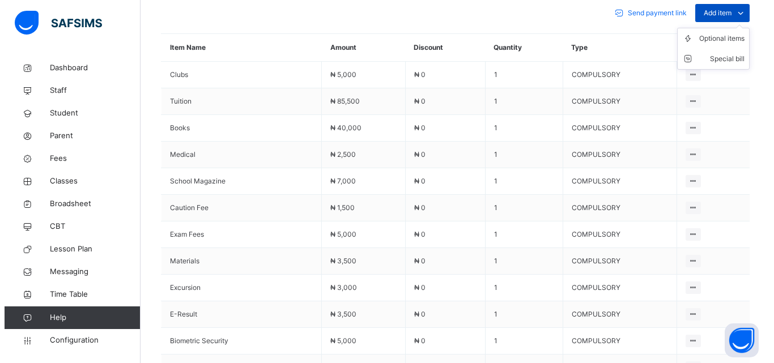
scroll to position [367, 0]
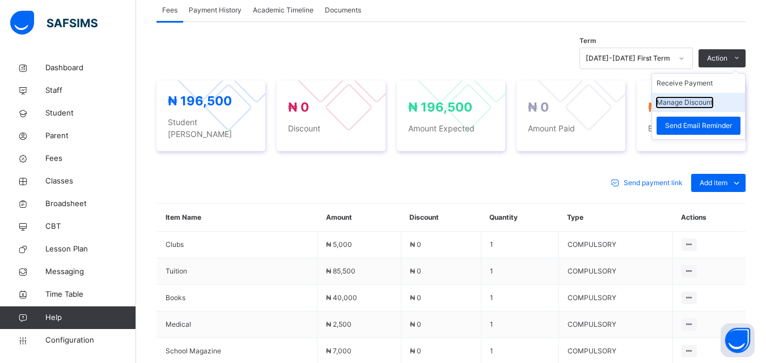
click at [705, 108] on button "Manage Discount" at bounding box center [684, 102] width 56 height 10
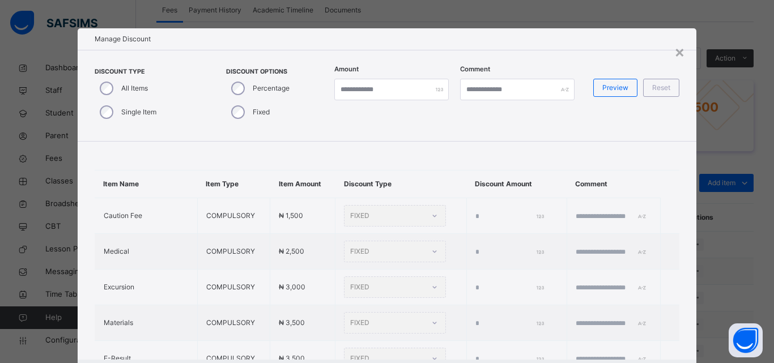
type input "*"
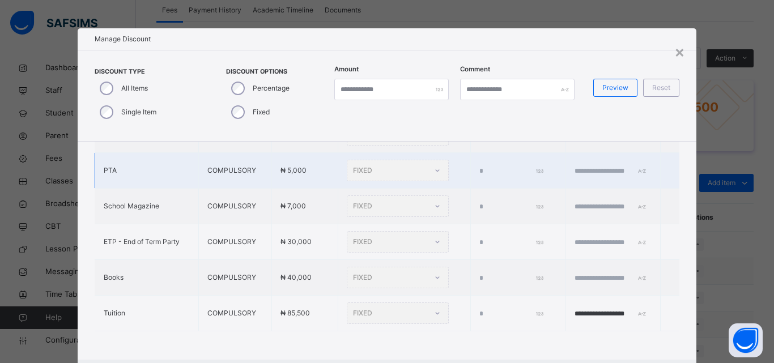
scroll to position [57, 0]
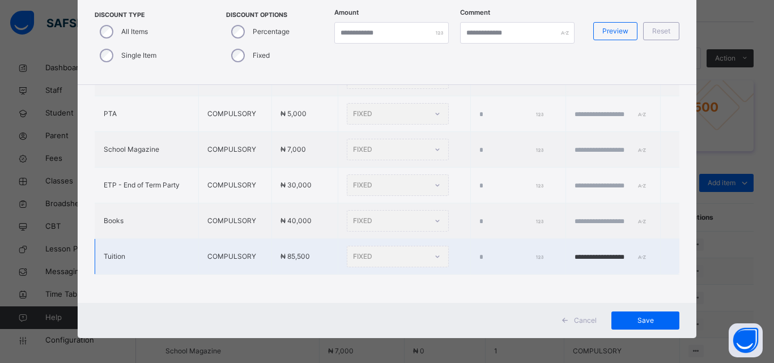
click at [408, 246] on div "FIXED" at bounding box center [398, 257] width 102 height 22
click at [409, 249] on div "FIXED" at bounding box center [398, 257] width 102 height 22
click at [384, 246] on div "FIXED" at bounding box center [398, 257] width 102 height 22
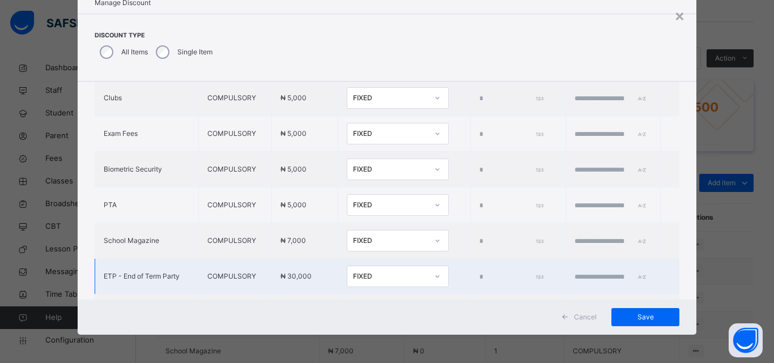
scroll to position [350, 0]
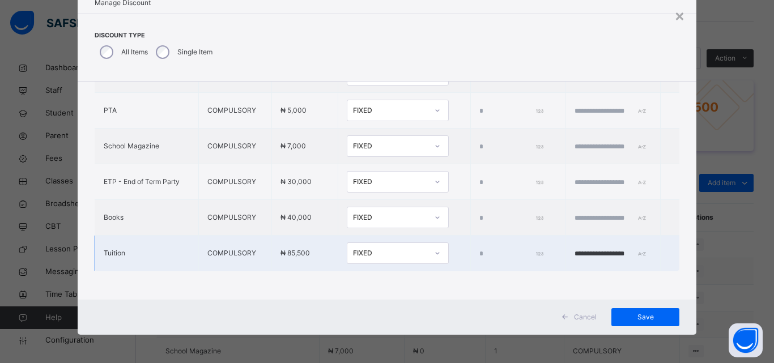
click at [381, 245] on div "FIXED" at bounding box center [386, 254] width 79 height 18
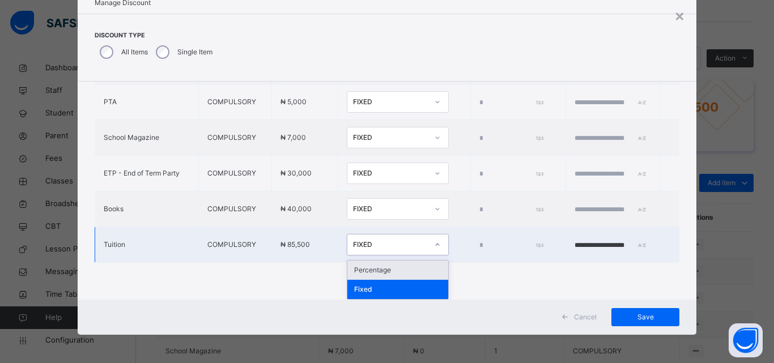
click at [375, 269] on div "Percentage" at bounding box center [397, 270] width 101 height 19
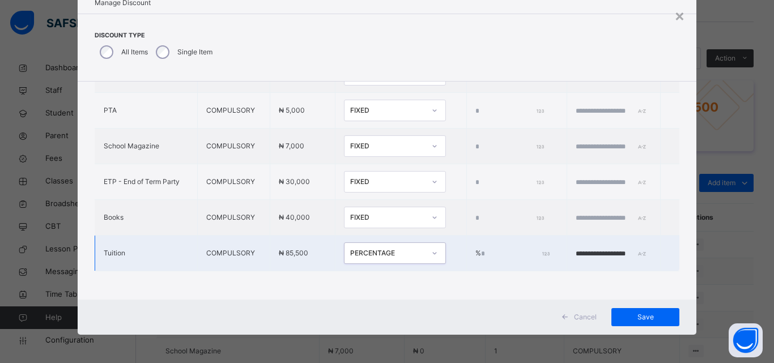
click at [481, 249] on input "*" at bounding box center [514, 254] width 67 height 10
type input "****"
click at [622, 249] on input "**********" at bounding box center [610, 254] width 68 height 10
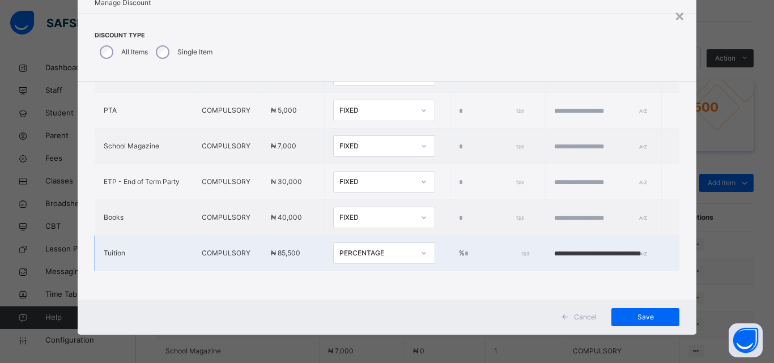
scroll to position [0, 26]
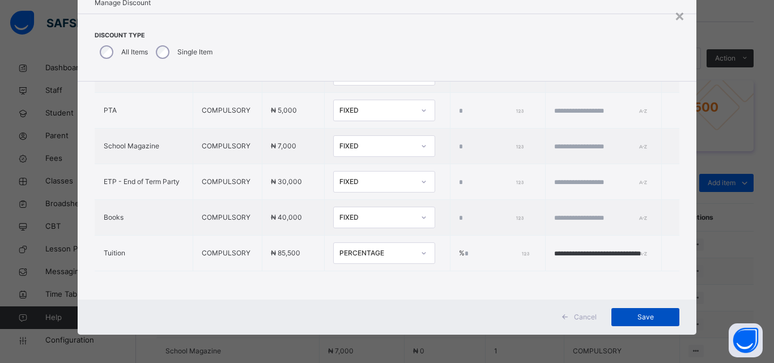
type input "**********"
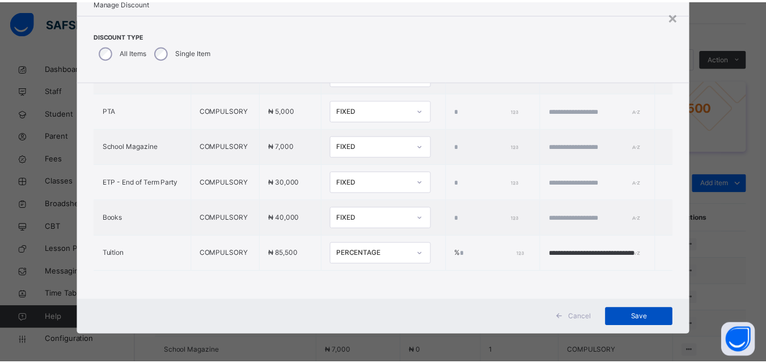
scroll to position [0, 0]
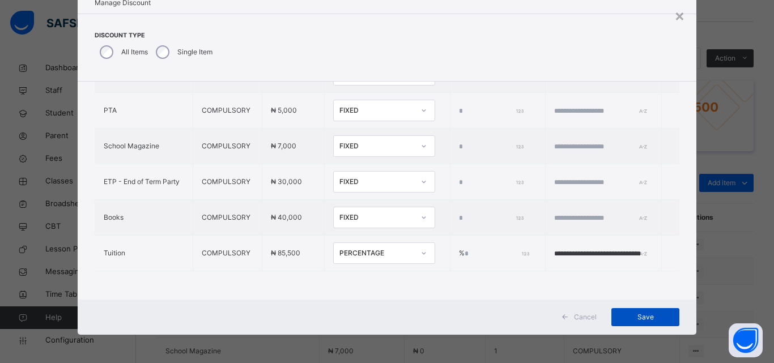
click at [630, 315] on span "Save" at bounding box center [645, 317] width 51 height 10
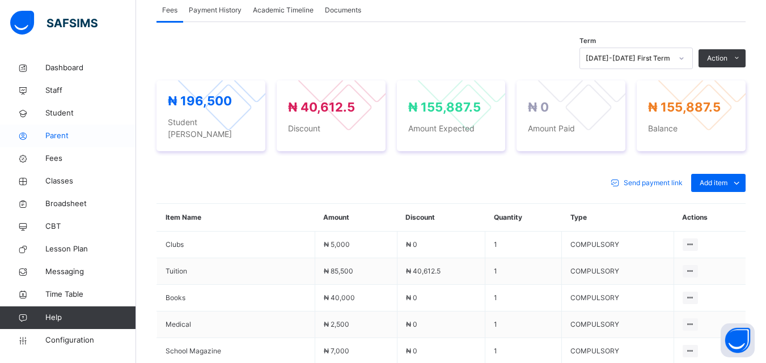
drag, startPoint x: 11, startPoint y: 1, endPoint x: 93, endPoint y: 141, distance: 162.8
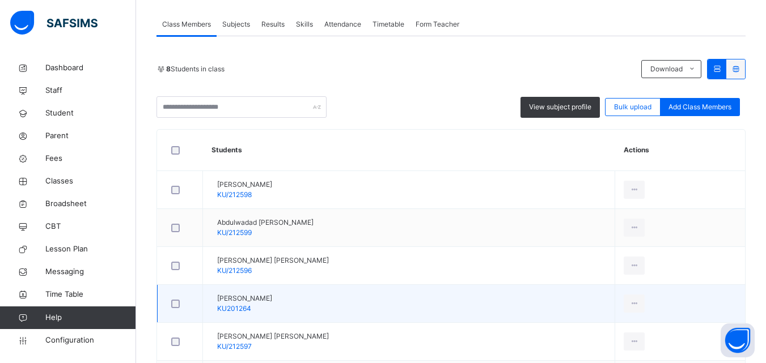
scroll to position [227, 0]
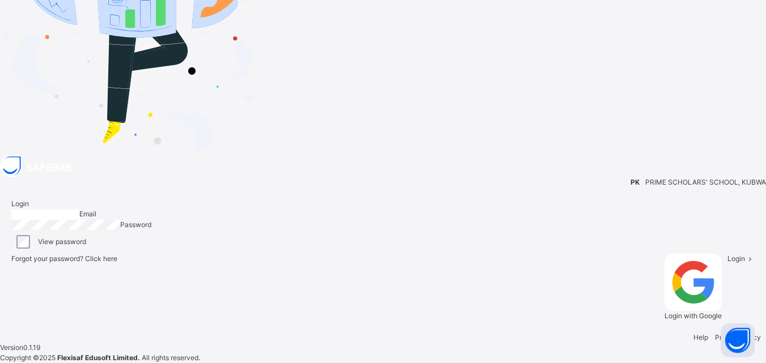
type input "**********"
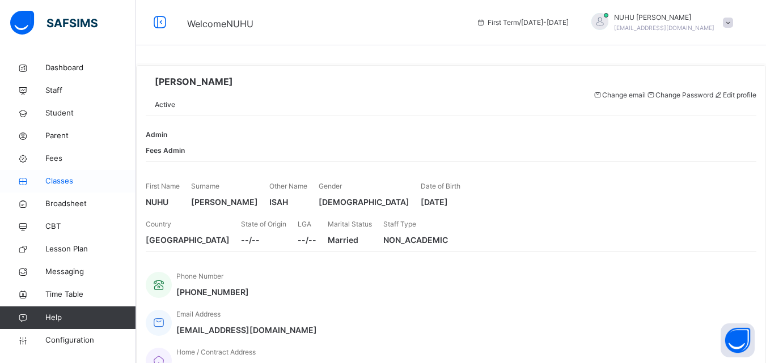
click at [58, 183] on span "Classes" at bounding box center [90, 181] width 91 height 11
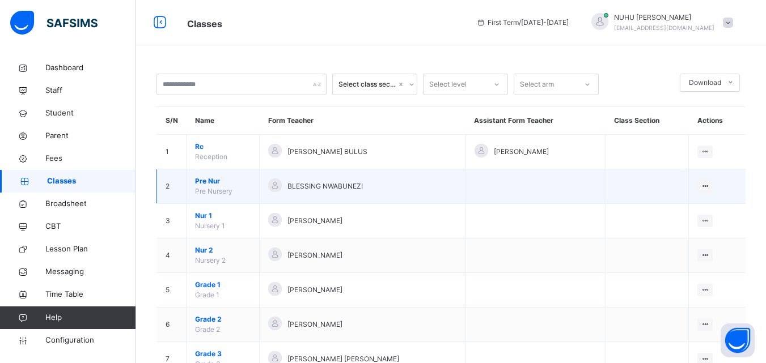
click at [495, 187] on td at bounding box center [535, 186] width 140 height 35
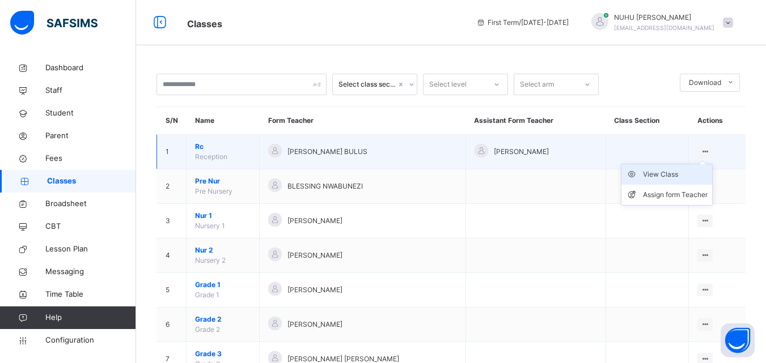
click at [685, 175] on div "View Class" at bounding box center [675, 174] width 65 height 11
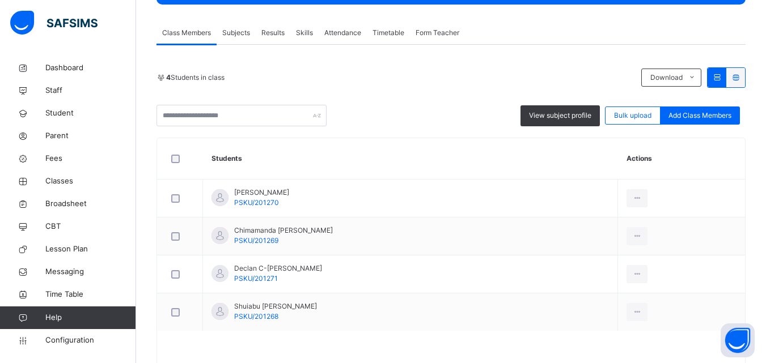
scroll to position [222, 0]
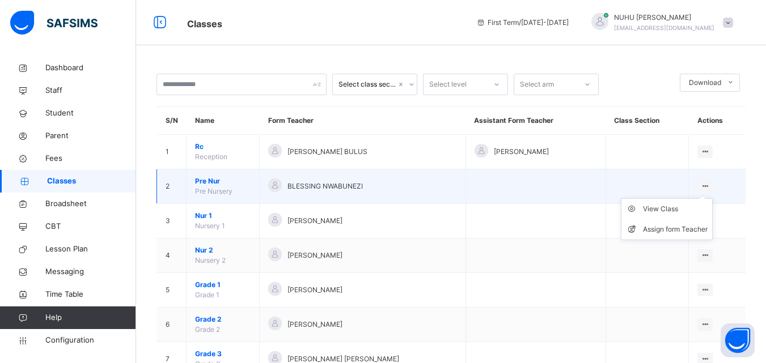
click at [709, 185] on icon at bounding box center [705, 186] width 10 height 9
click at [680, 206] on div "View Class" at bounding box center [675, 208] width 65 height 11
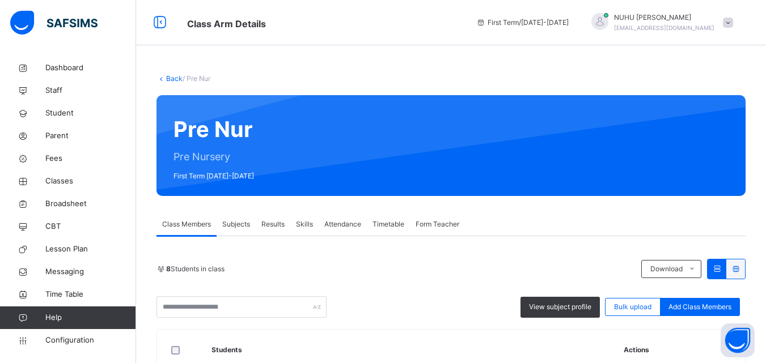
scroll to position [374, 0]
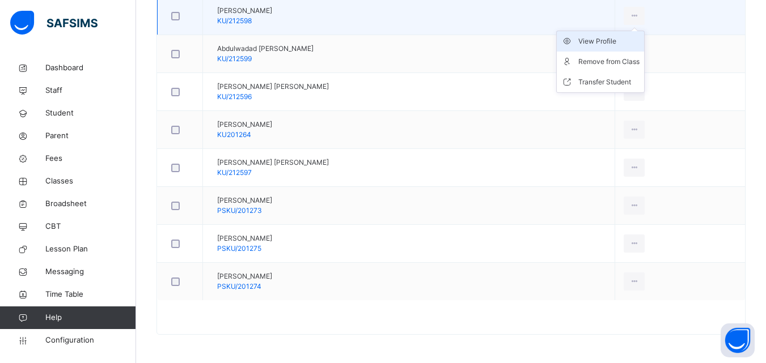
click at [624, 40] on div "View Profile" at bounding box center [608, 41] width 61 height 11
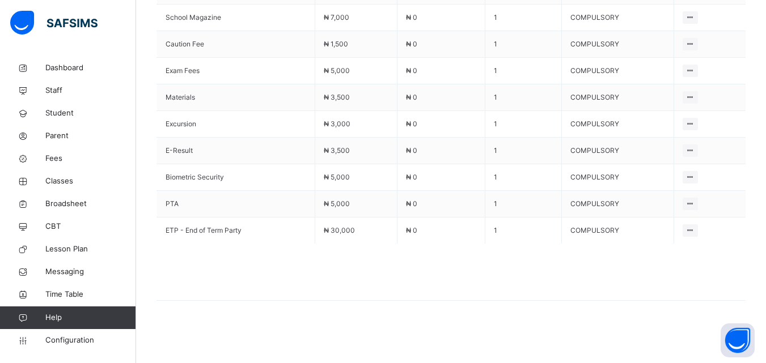
scroll to position [593, 0]
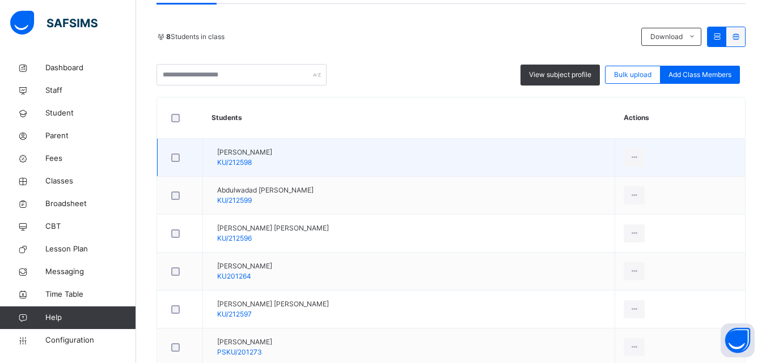
scroll to position [283, 0]
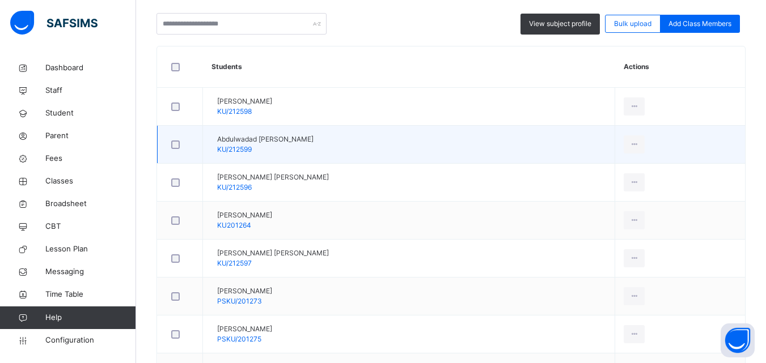
click at [404, 150] on td "Abdulwadad [PERSON_NAME] KU/212599" at bounding box center [409, 145] width 412 height 38
click at [404, 149] on td "Abdulwadad [PERSON_NAME] KU/212599" at bounding box center [409, 145] width 412 height 38
click at [627, 171] on div "View Profile" at bounding box center [608, 169] width 61 height 11
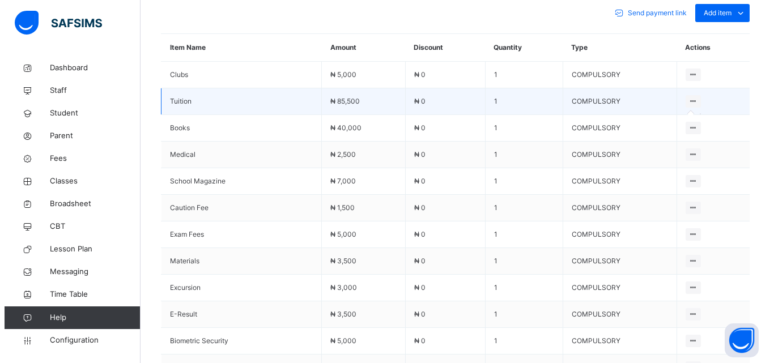
scroll to position [412, 0]
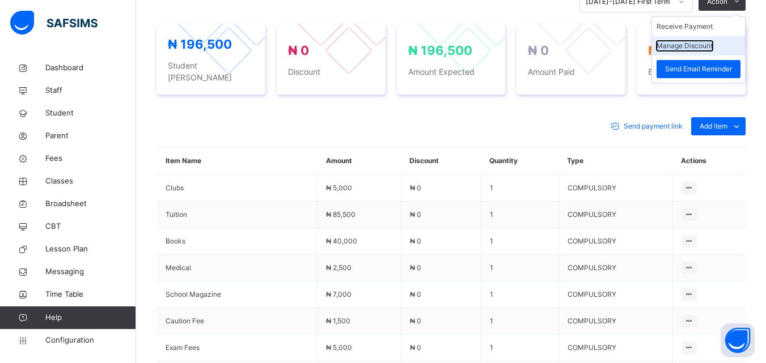
click at [705, 51] on button "Manage Discount" at bounding box center [684, 46] width 56 height 10
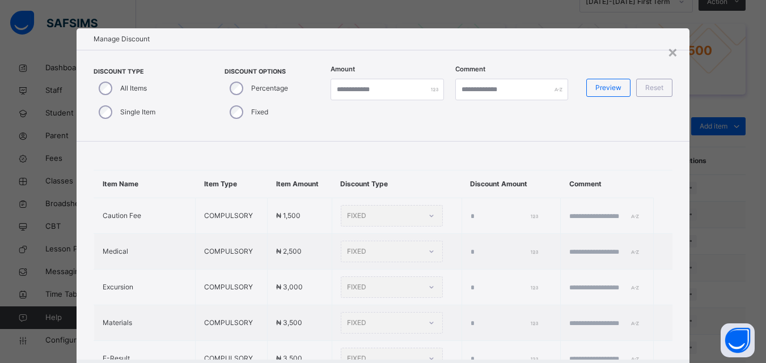
type input "*"
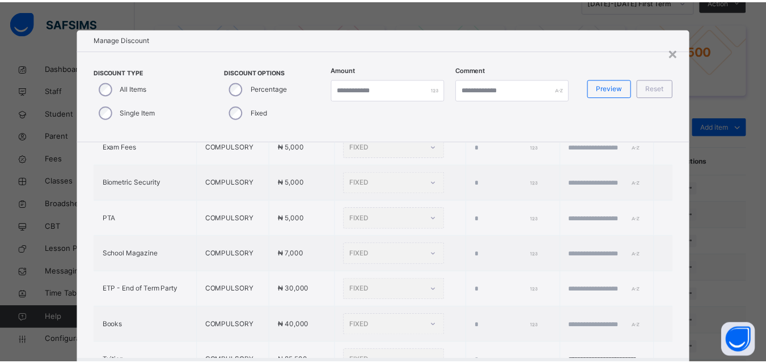
scroll to position [350, 0]
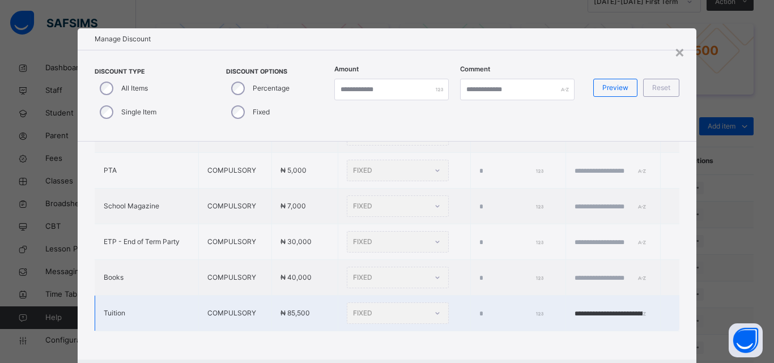
click at [347, 306] on div "FIXED" at bounding box center [398, 314] width 102 height 22
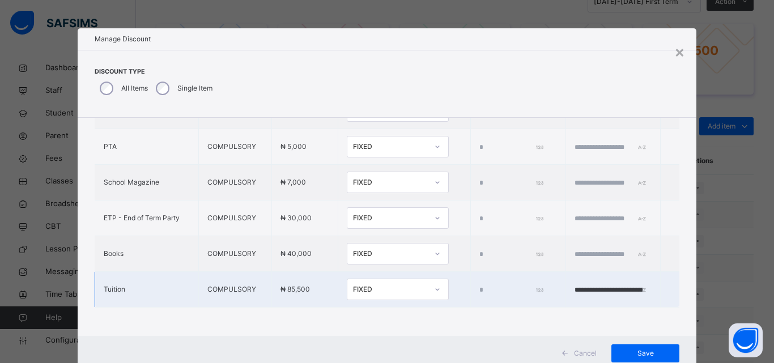
click at [361, 285] on div "FIXED" at bounding box center [390, 290] width 75 height 10
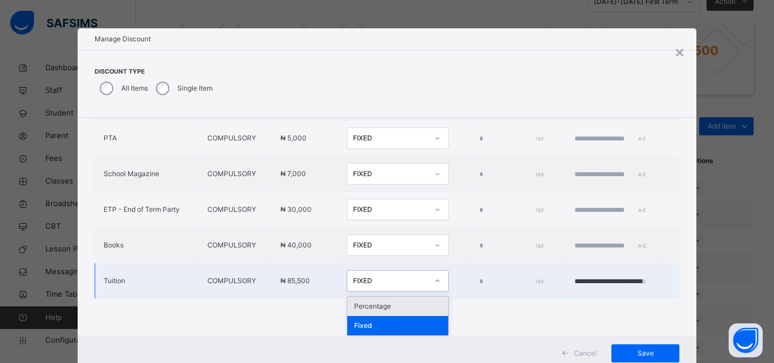
click at [354, 304] on div "Percentage" at bounding box center [397, 306] width 101 height 19
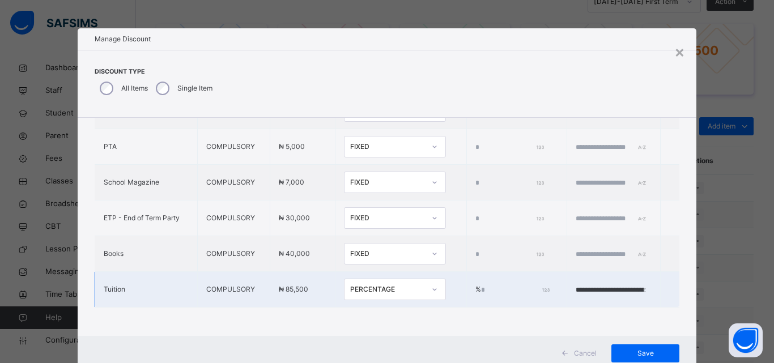
click at [481, 285] on input "*" at bounding box center [514, 290] width 67 height 10
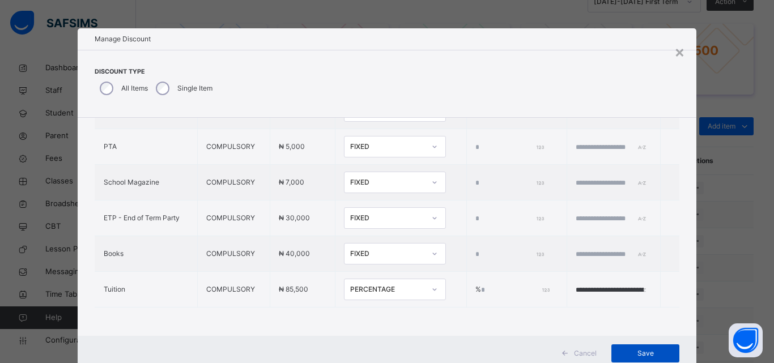
type input "****"
click at [645, 349] on span "Save" at bounding box center [645, 354] width 51 height 10
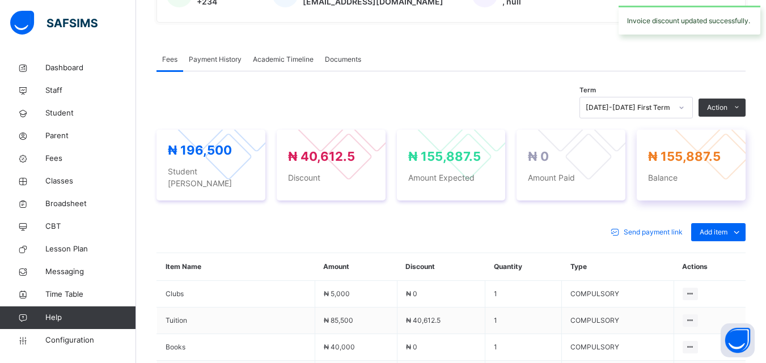
scroll to position [412, 0]
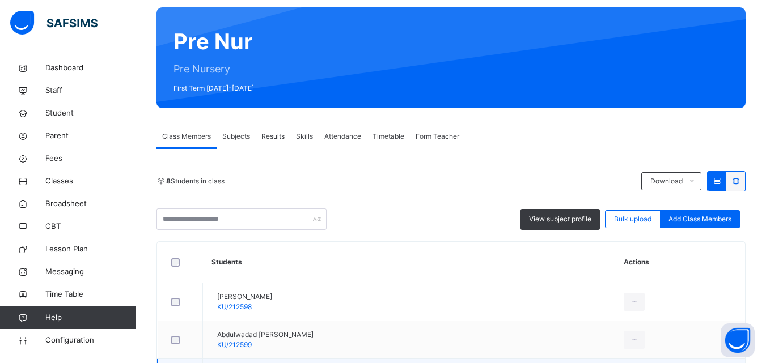
scroll to position [283, 0]
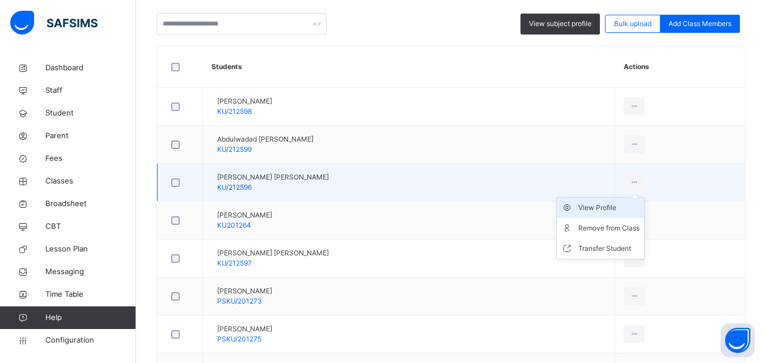
click at [636, 206] on div "View Profile" at bounding box center [608, 207] width 61 height 11
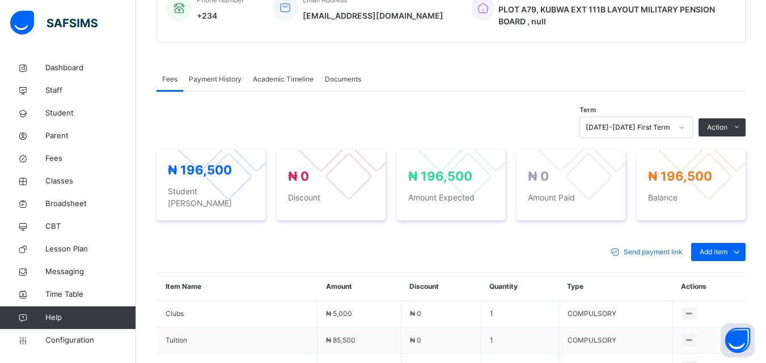
scroll to position [197, 0]
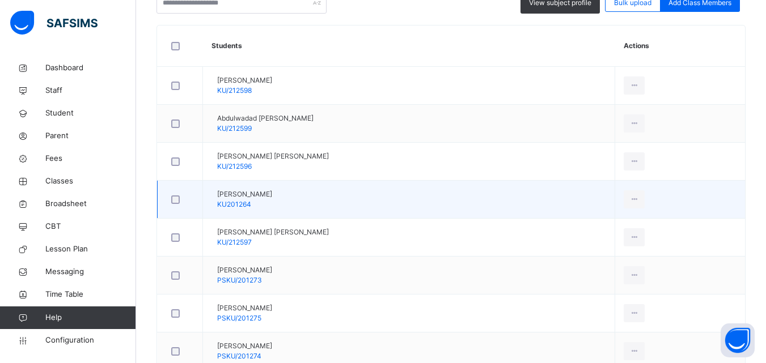
scroll to position [374, 0]
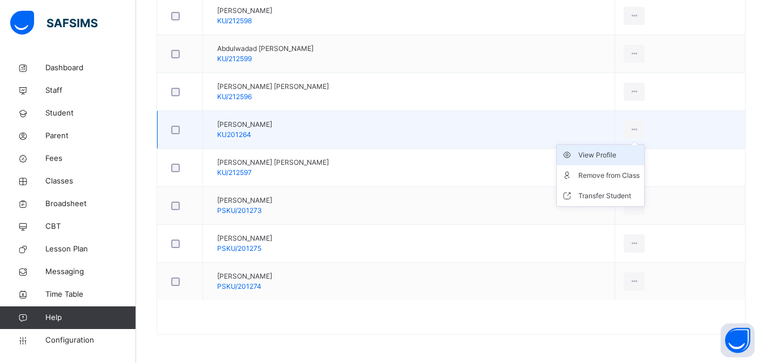
click at [628, 156] on div "View Profile" at bounding box center [608, 155] width 61 height 11
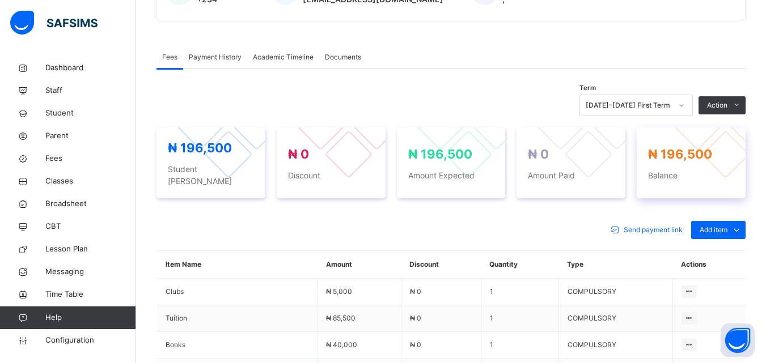
scroll to position [317, 0]
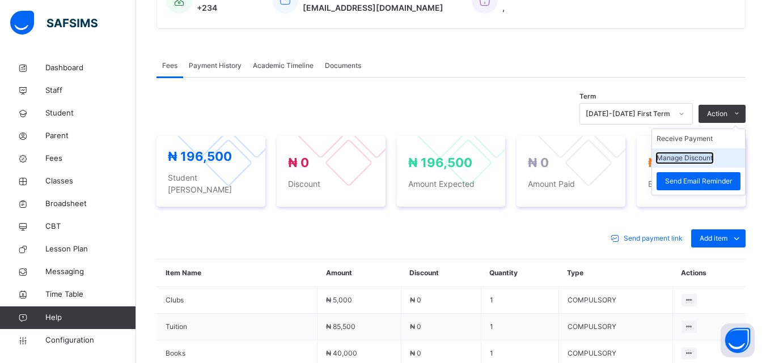
click at [695, 162] on button "Manage Discount" at bounding box center [684, 158] width 56 height 10
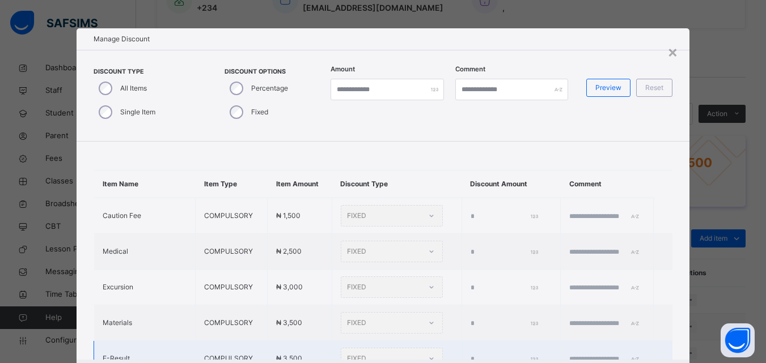
scroll to position [170, 0]
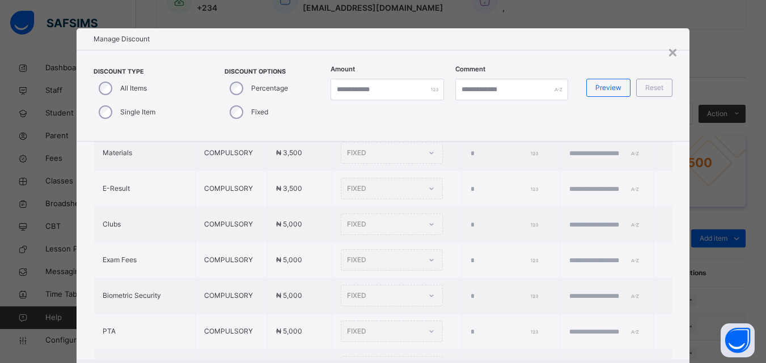
type input "*"
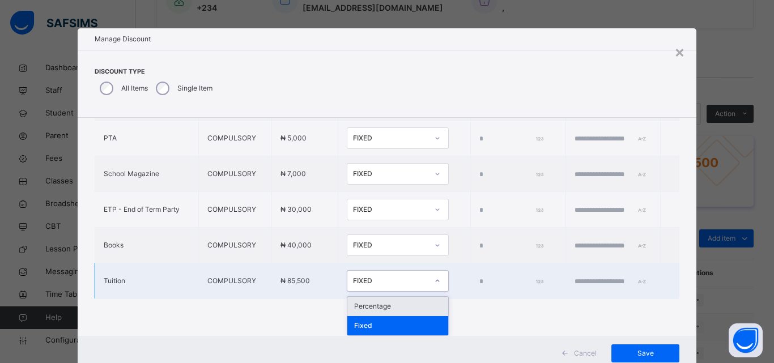
click at [364, 281] on div "FIXED" at bounding box center [390, 281] width 75 height 10
click at [360, 304] on div "Percentage" at bounding box center [397, 306] width 101 height 19
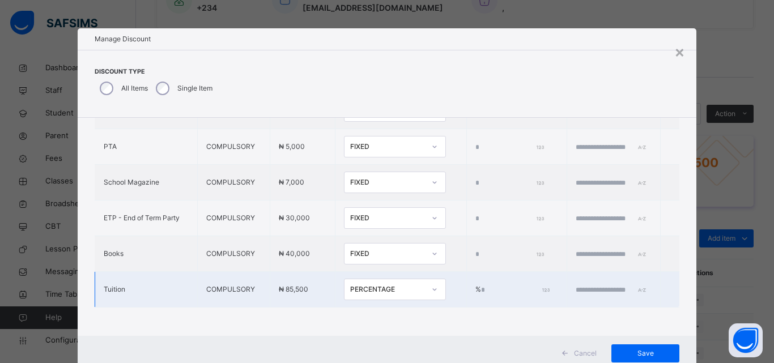
drag, startPoint x: 457, startPoint y: 273, endPoint x: 455, endPoint y: 282, distance: 9.3
click at [466, 275] on td "% *" at bounding box center [516, 290] width 100 height 36
click at [481, 285] on input "*" at bounding box center [514, 290] width 67 height 10
type input "***"
click at [576, 285] on input "text" at bounding box center [610, 290] width 68 height 10
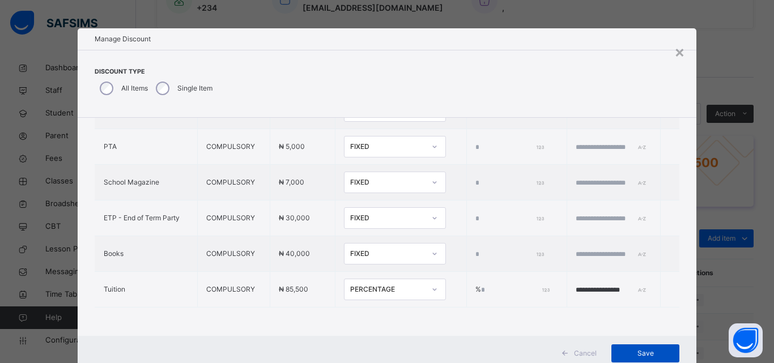
type input "**********"
click at [637, 349] on span "Save" at bounding box center [645, 354] width 51 height 10
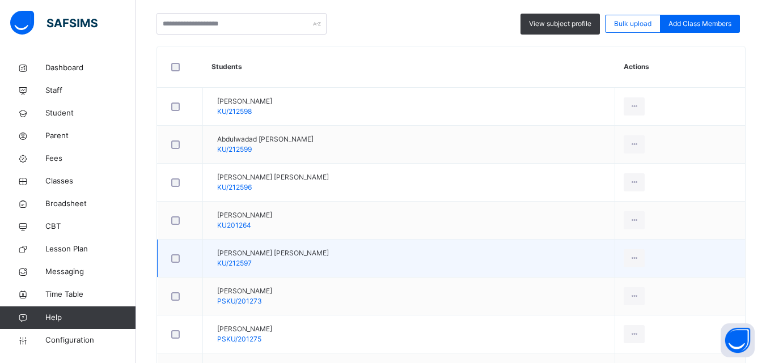
scroll to position [374, 0]
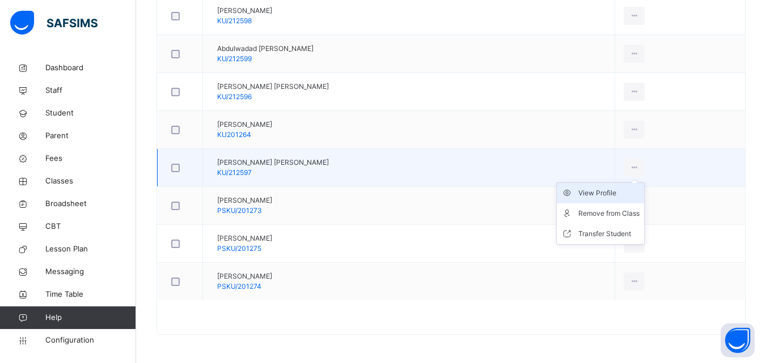
click at [627, 194] on div "View Profile" at bounding box center [608, 193] width 61 height 11
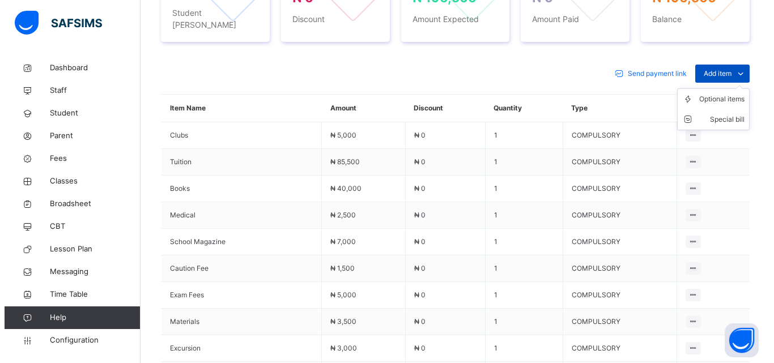
scroll to position [412, 0]
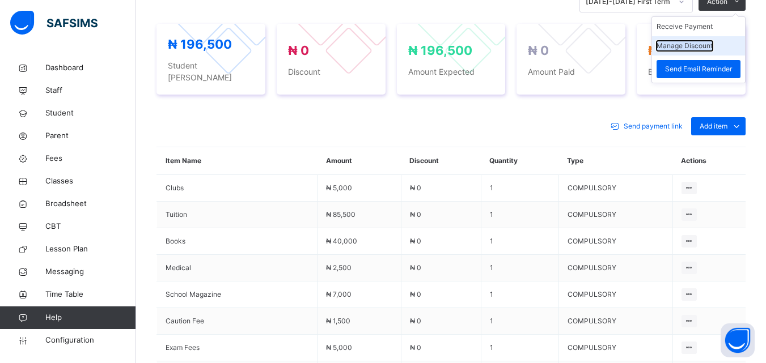
click at [712, 51] on button "Manage Discount" at bounding box center [684, 46] width 56 height 10
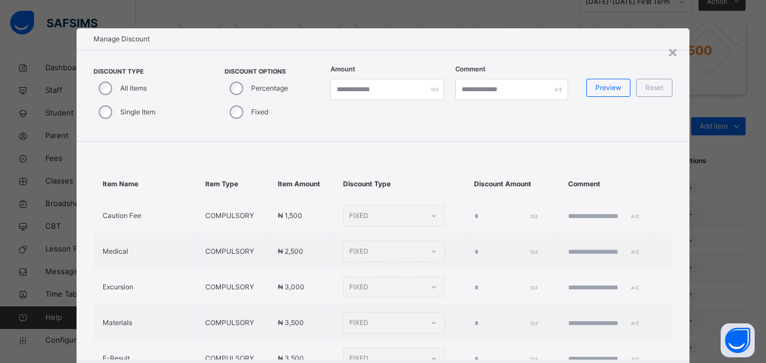
type input "*"
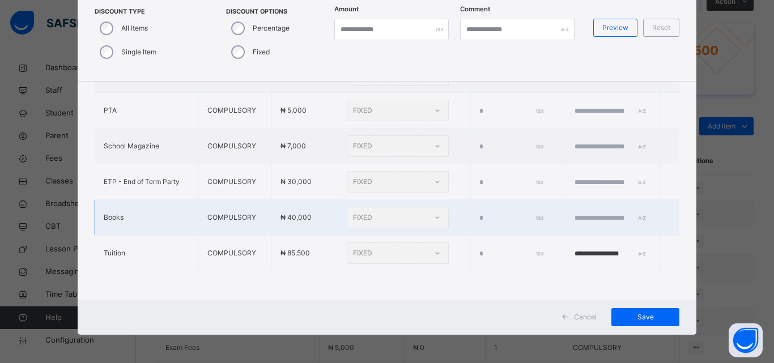
scroll to position [350, 0]
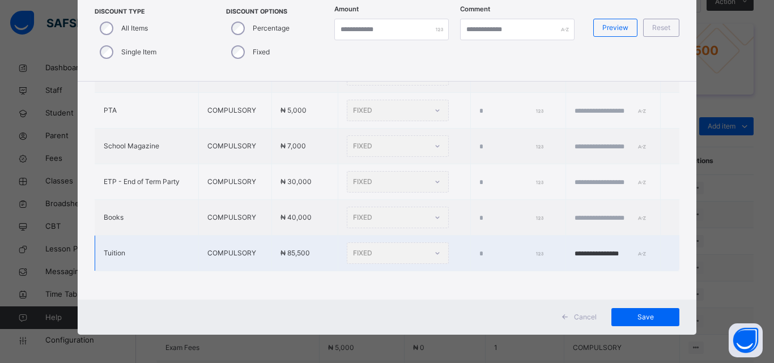
click at [403, 243] on div "FIXED" at bounding box center [398, 254] width 102 height 22
click at [347, 243] on div "FIXED" at bounding box center [398, 254] width 102 height 22
click at [410, 245] on div "FIXED" at bounding box center [398, 254] width 102 height 22
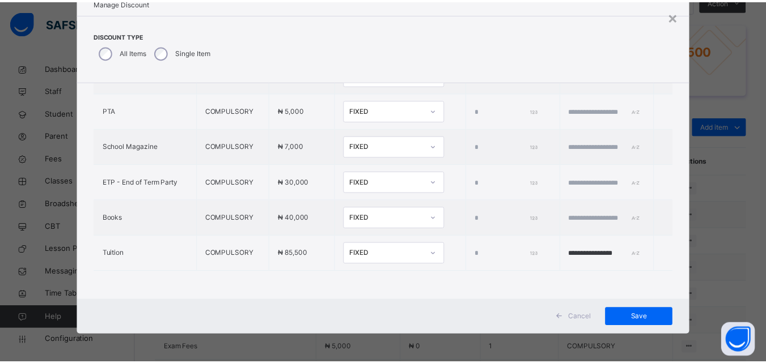
scroll to position [36, 0]
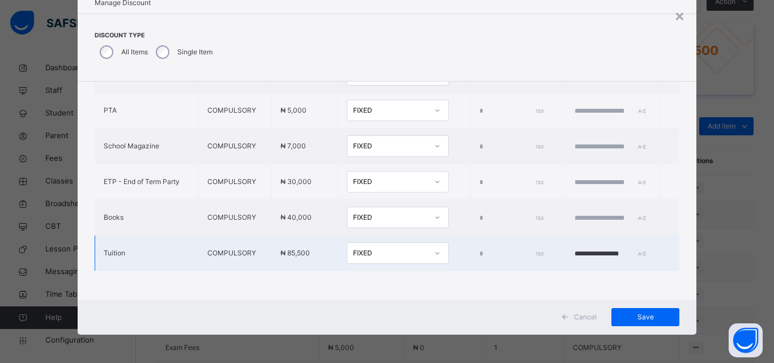
click at [380, 248] on div "FIXED" at bounding box center [390, 253] width 75 height 10
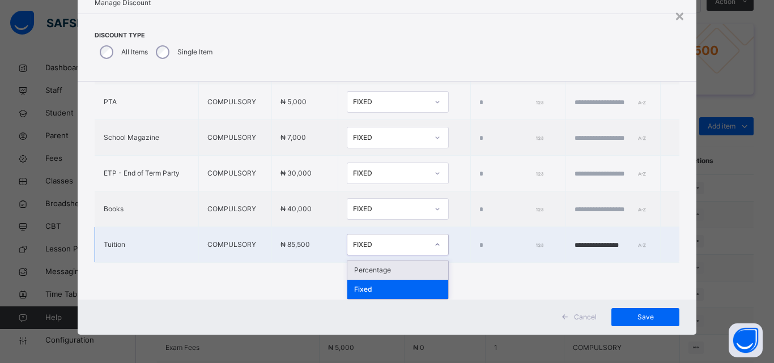
click at [358, 273] on div "Percentage" at bounding box center [397, 270] width 101 height 19
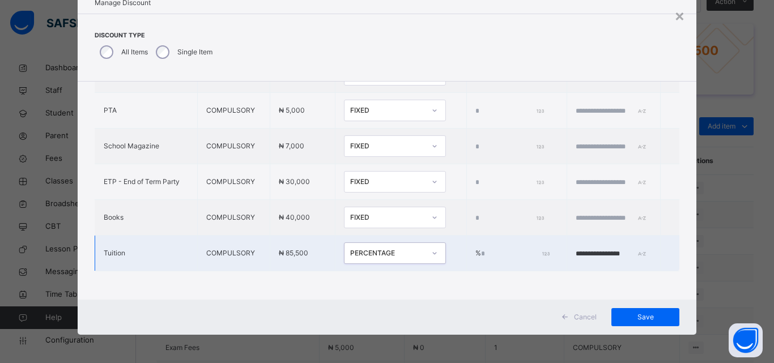
click at [481, 249] on input "*" at bounding box center [514, 254] width 67 height 10
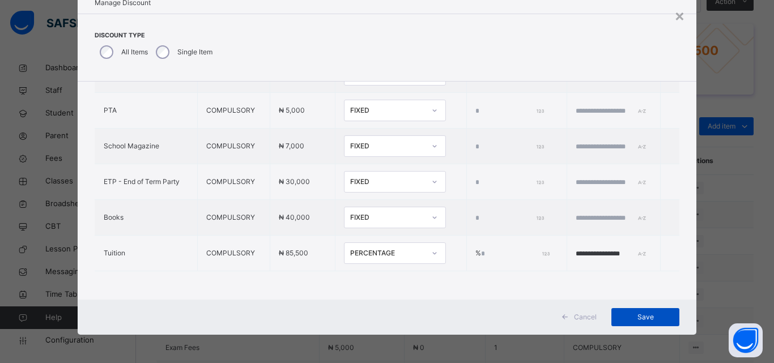
type input "**"
click at [624, 318] on span "Save" at bounding box center [645, 317] width 51 height 10
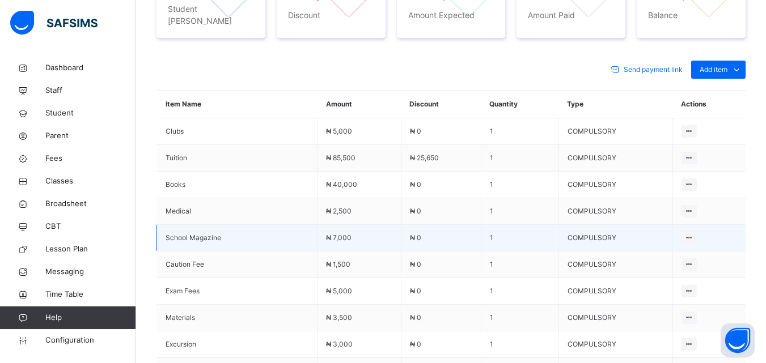
scroll to position [298, 0]
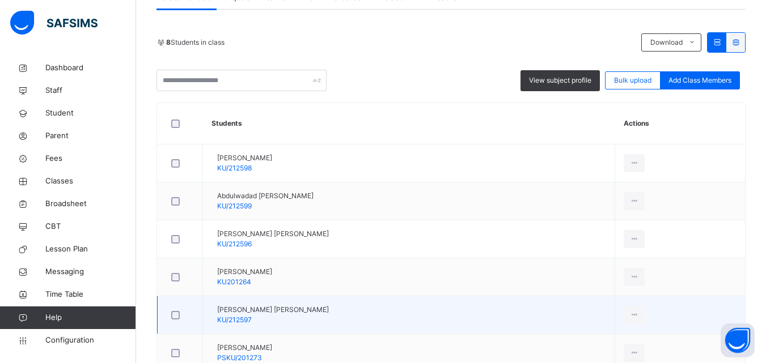
scroll to position [374, 0]
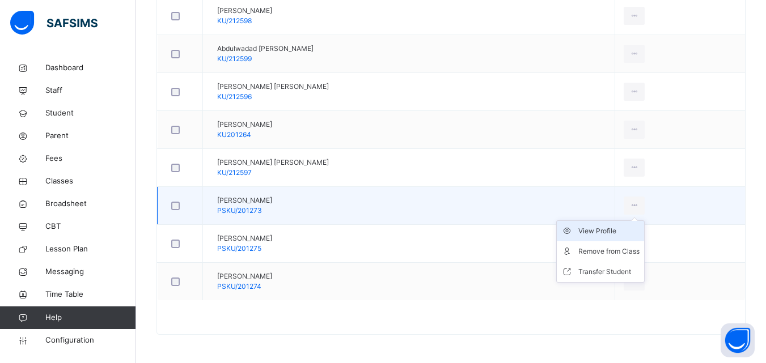
click at [617, 233] on div "View Profile" at bounding box center [608, 231] width 61 height 11
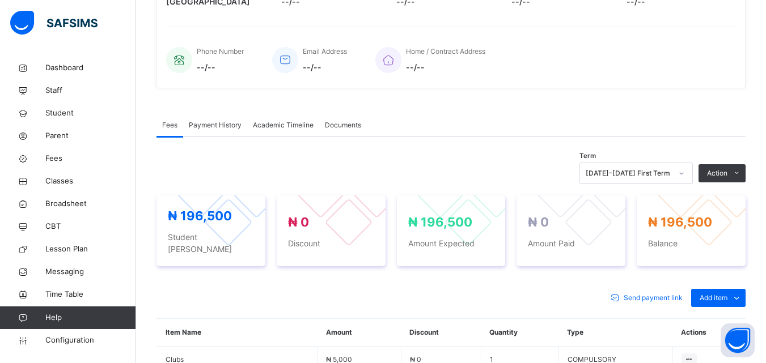
scroll to position [374, 0]
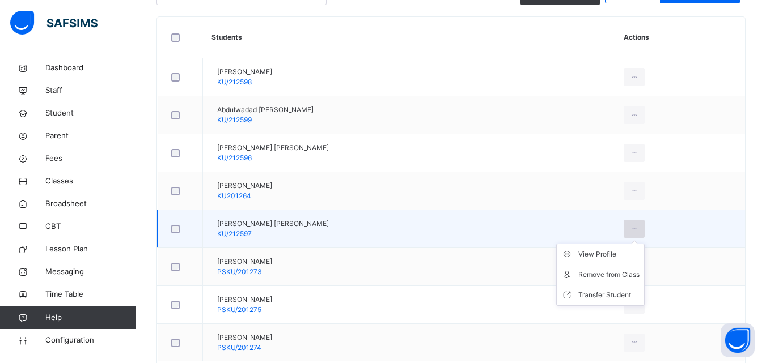
scroll to position [340, 0]
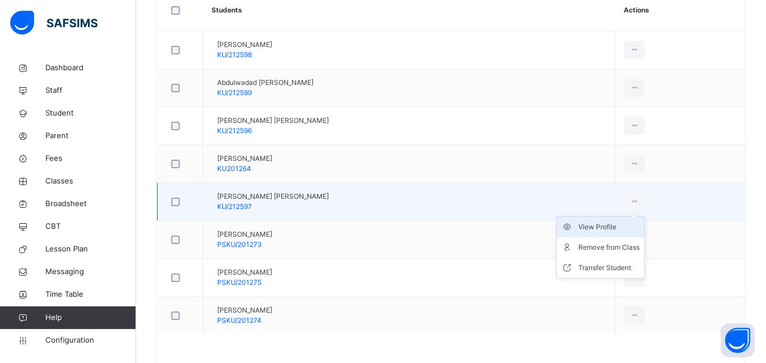
click at [630, 231] on div "View Profile" at bounding box center [608, 227] width 61 height 11
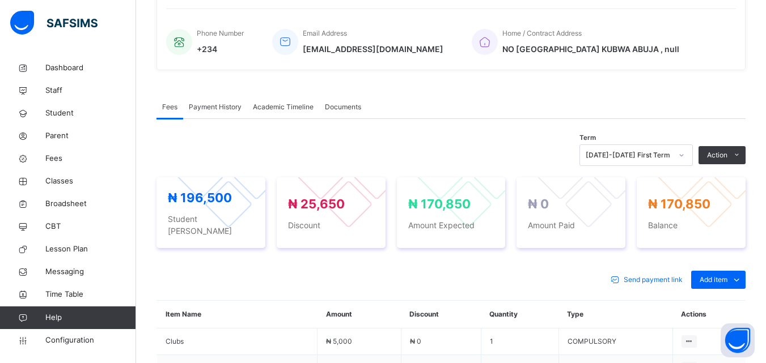
scroll to position [340, 0]
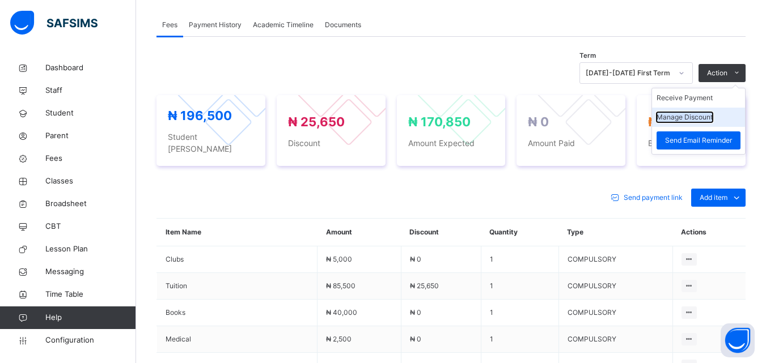
click at [702, 122] on button "Manage Discount" at bounding box center [684, 117] width 56 height 10
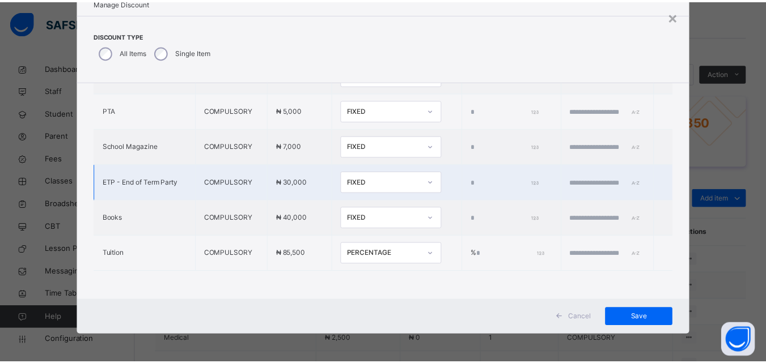
scroll to position [36, 0]
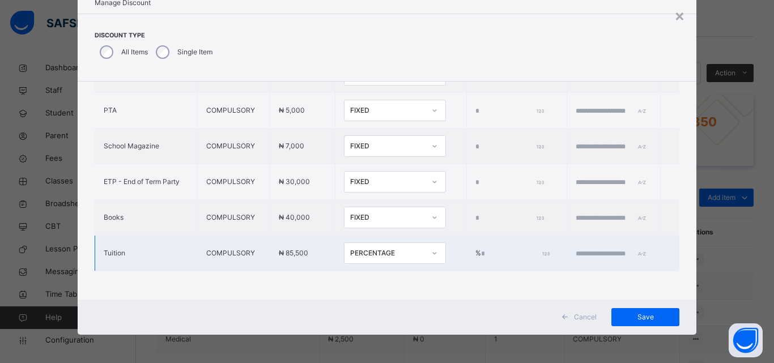
click at [481, 249] on input "**" at bounding box center [514, 254] width 67 height 10
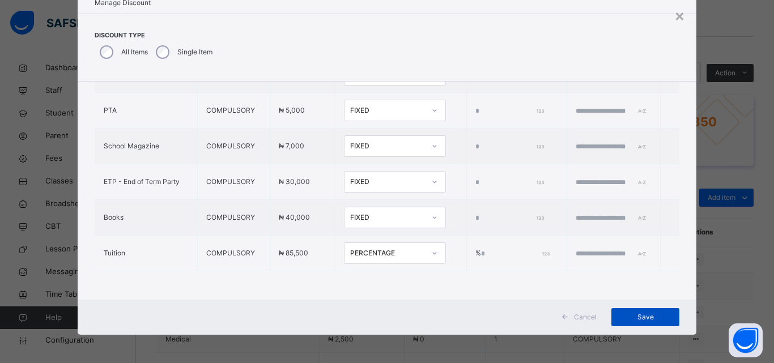
type input "****"
click at [631, 313] on span "Save" at bounding box center [645, 317] width 51 height 10
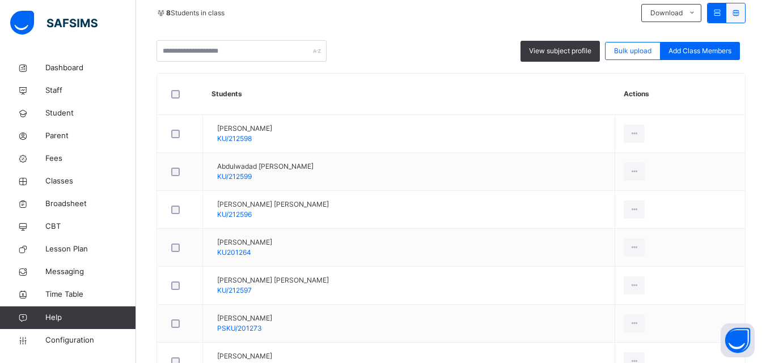
scroll to position [283, 0]
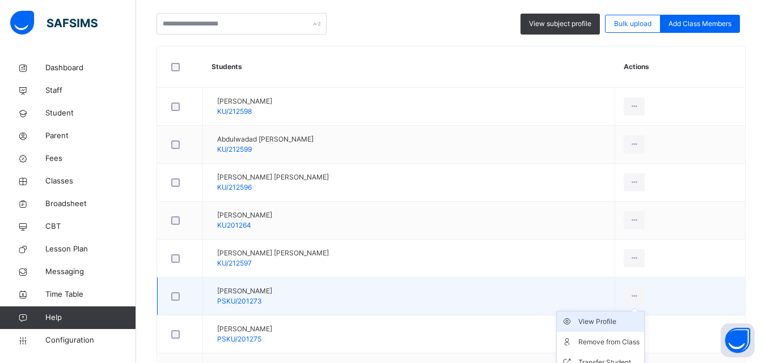
click at [622, 324] on div "View Profile" at bounding box center [608, 321] width 61 height 11
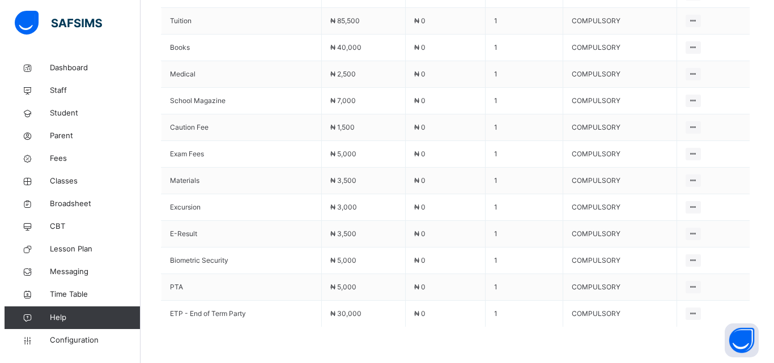
scroll to position [397, 0]
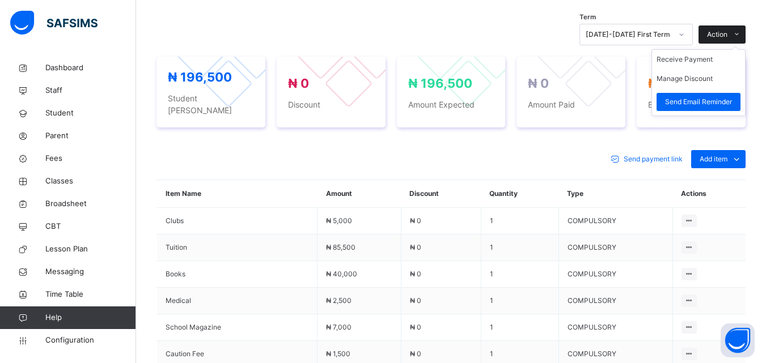
click at [727, 36] on span "Action" at bounding box center [717, 34] width 20 height 10
click at [710, 77] on button "Manage Discount" at bounding box center [684, 79] width 56 height 10
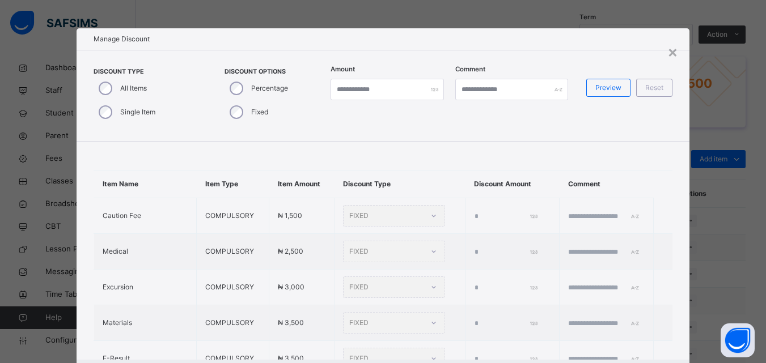
type input "*"
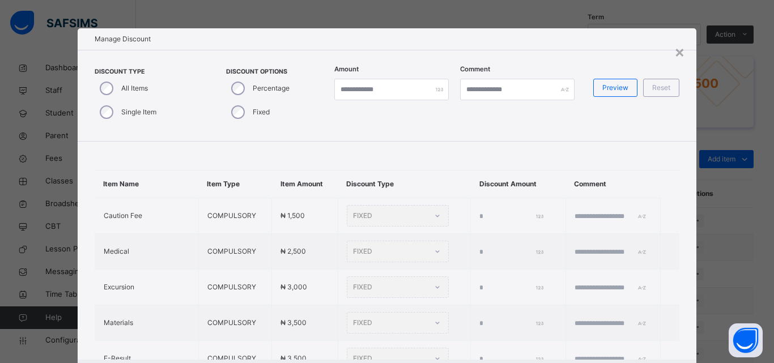
click at [95, 113] on div "Single Item" at bounding box center [127, 112] width 65 height 24
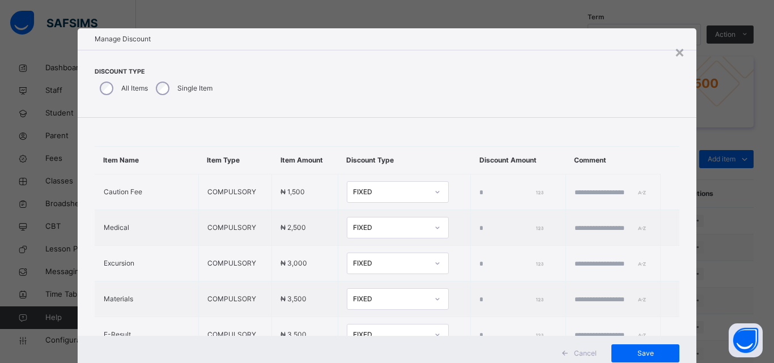
click at [104, 113] on div "Discount Type All Items Single Item" at bounding box center [388, 84] width 620 height 68
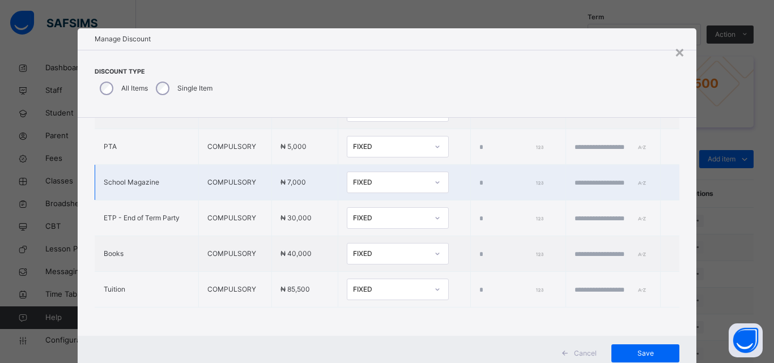
scroll to position [350, 0]
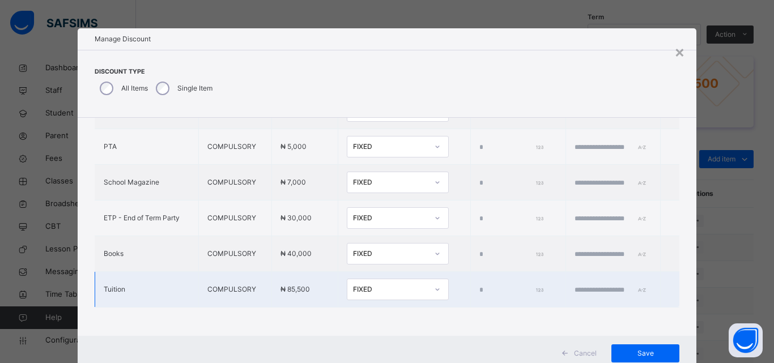
click at [363, 285] on div "FIXED" at bounding box center [390, 290] width 75 height 10
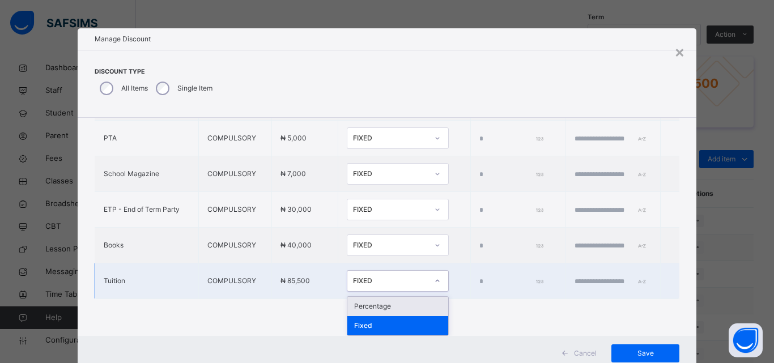
click at [348, 305] on div "Percentage" at bounding box center [397, 306] width 101 height 19
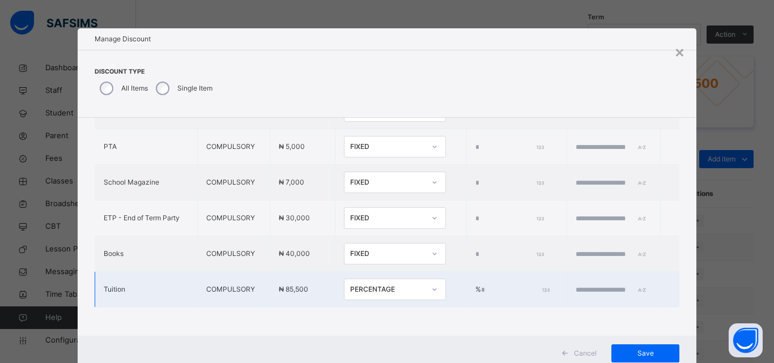
click at [481, 285] on input "*" at bounding box center [514, 290] width 67 height 10
type input "****"
click at [576, 285] on input "text" at bounding box center [610, 290] width 68 height 10
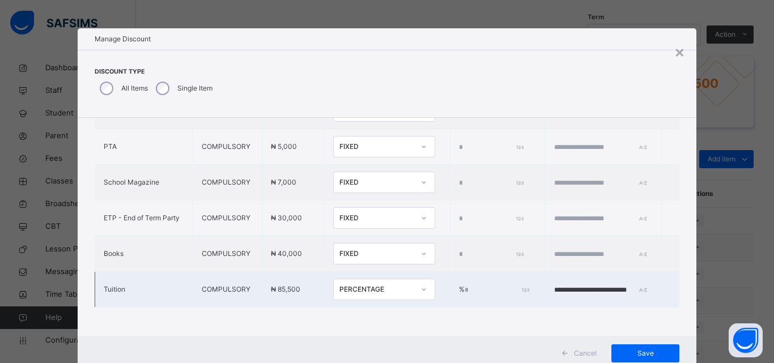
scroll to position [0, 9]
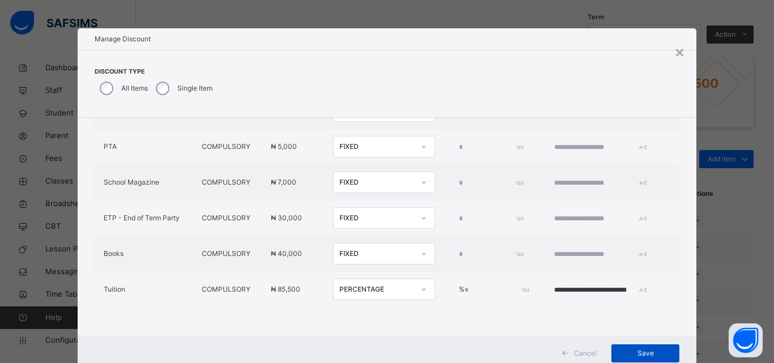
type input "**********"
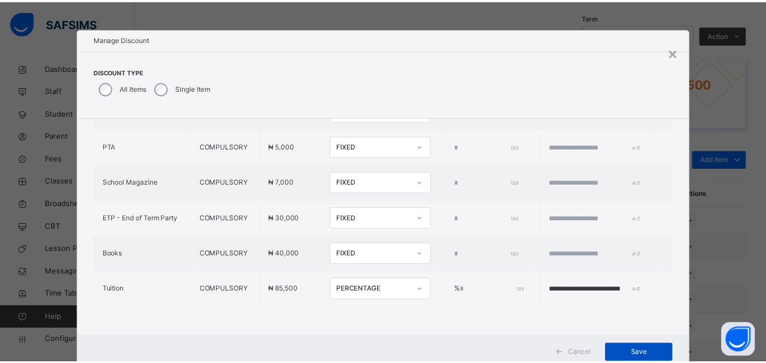
scroll to position [0, 0]
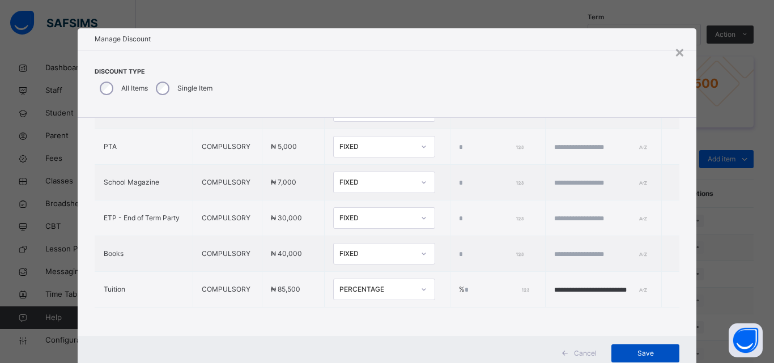
click at [614, 355] on div "Save" at bounding box center [646, 354] width 68 height 18
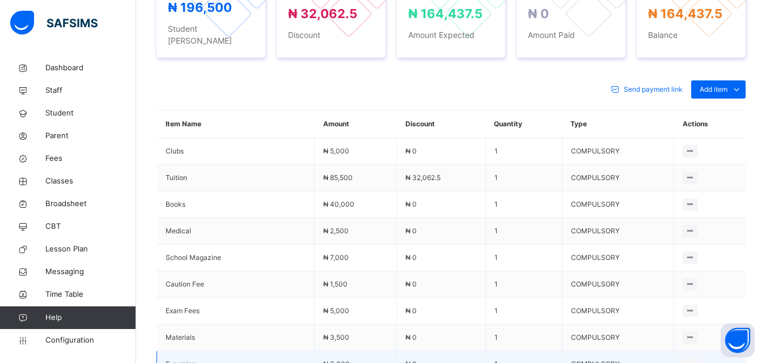
scroll to position [412, 0]
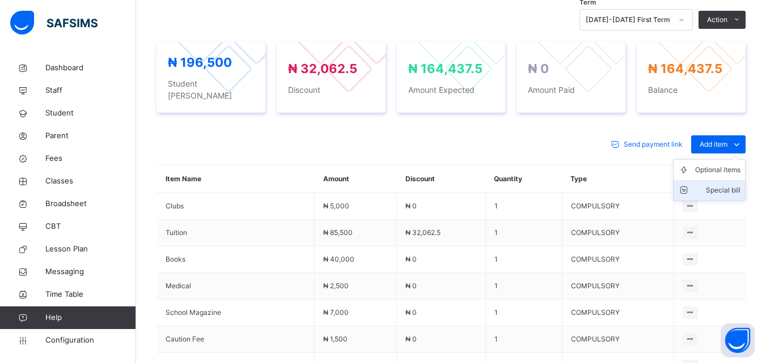
click at [732, 185] on div "Special bill" at bounding box center [717, 190] width 45 height 11
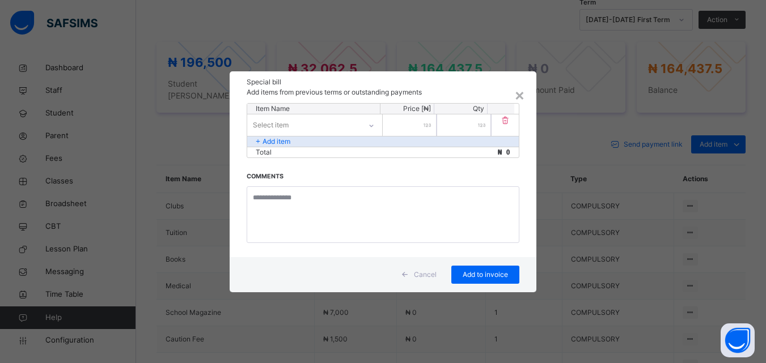
click at [372, 125] on icon at bounding box center [372, 126] width 4 height 2
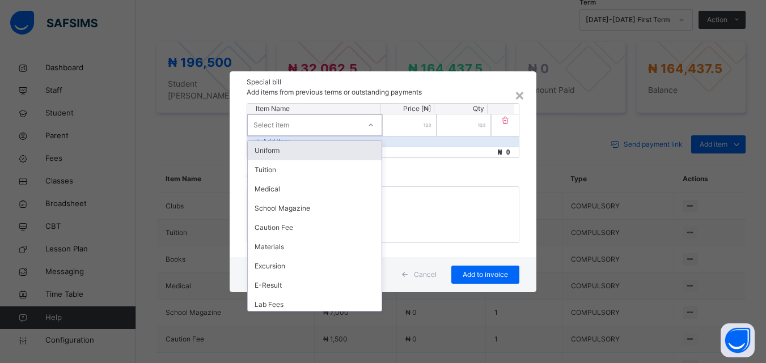
click at [330, 146] on div "Uniform" at bounding box center [315, 150] width 134 height 19
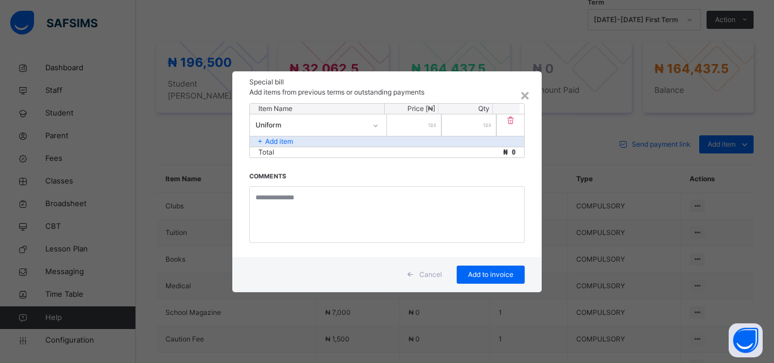
click at [418, 125] on input "number" at bounding box center [414, 125] width 54 height 22
type input "*****"
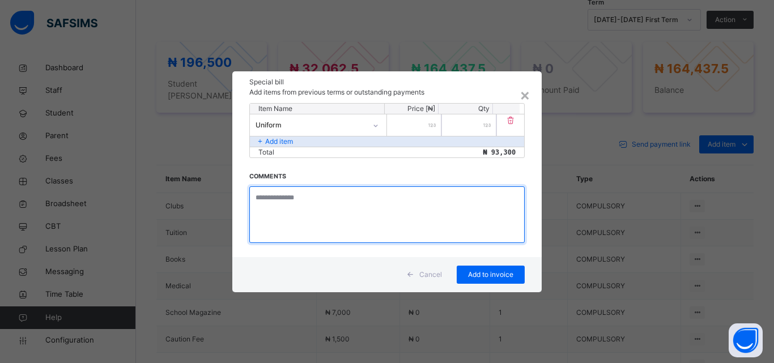
click at [302, 202] on textarea at bounding box center [386, 214] width 275 height 57
type textarea "**********"
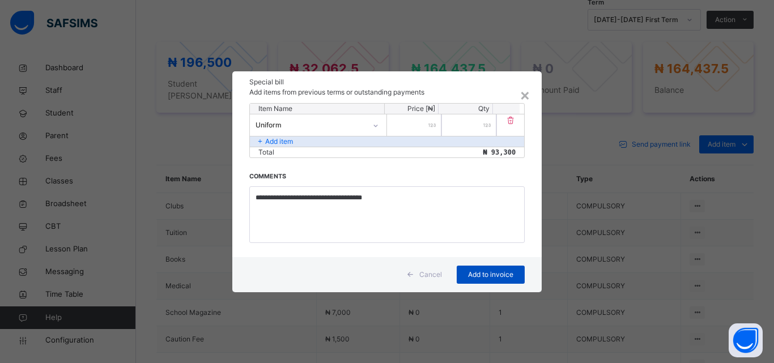
click at [497, 274] on span "Add to invoice" at bounding box center [490, 275] width 51 height 10
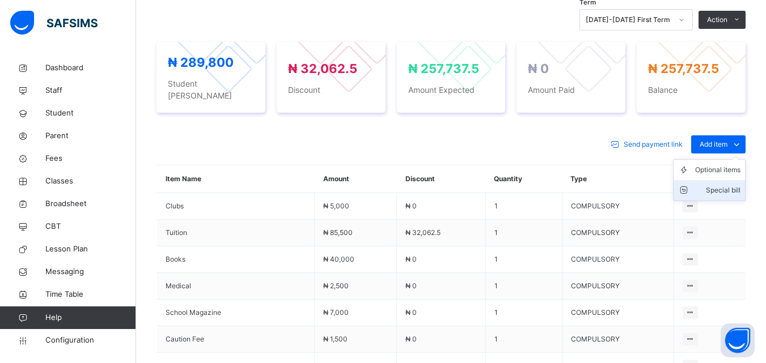
click at [727, 185] on div "Special bill" at bounding box center [717, 190] width 45 height 11
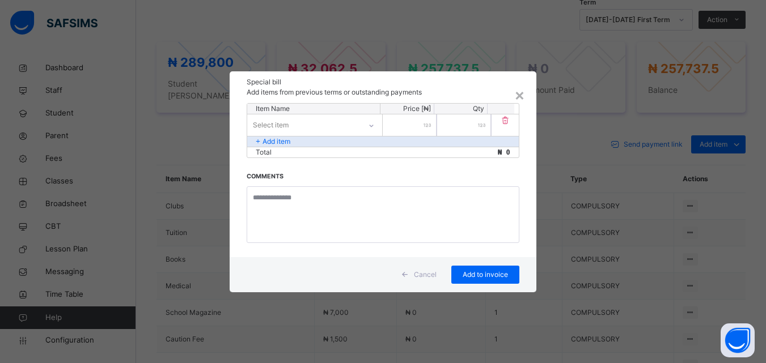
click at [370, 125] on icon at bounding box center [372, 126] width 4 height 2
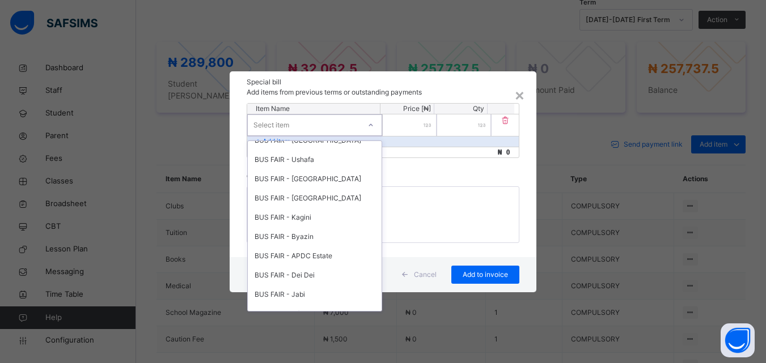
scroll to position [524, 0]
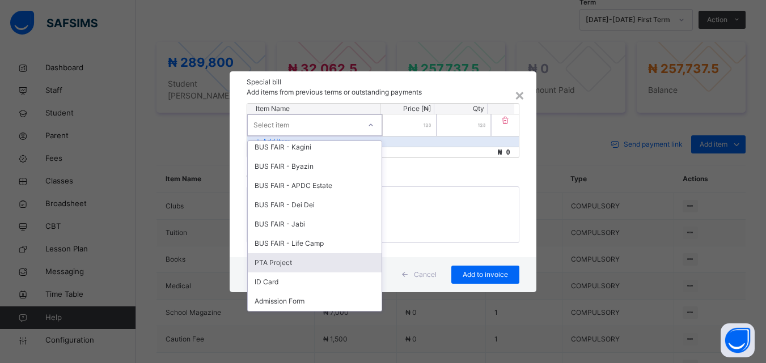
click at [288, 262] on div "PTA Project" at bounding box center [315, 262] width 134 height 19
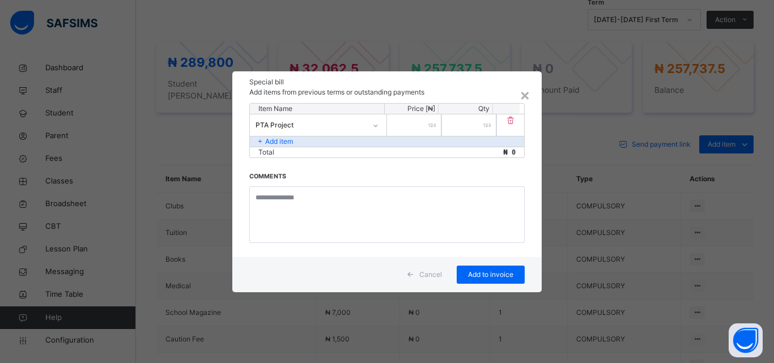
click at [424, 123] on input "number" at bounding box center [414, 125] width 54 height 22
type input "****"
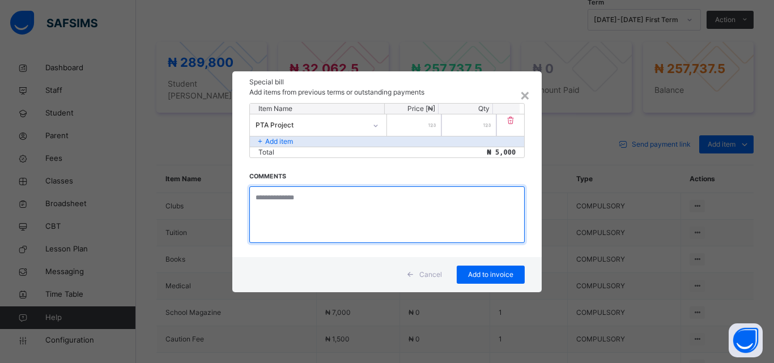
click at [322, 196] on textarea at bounding box center [386, 214] width 275 height 57
type textarea "**********"
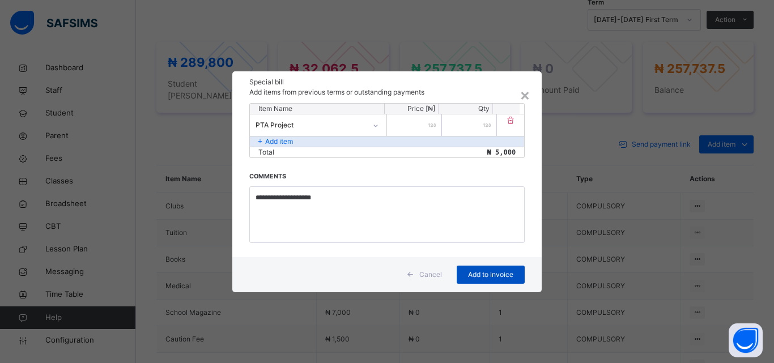
click at [478, 272] on span "Add to invoice" at bounding box center [490, 275] width 51 height 10
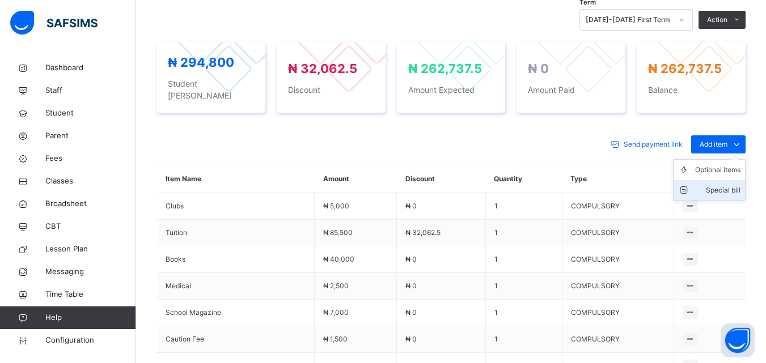
click at [734, 185] on div "Special bill" at bounding box center [717, 190] width 45 height 11
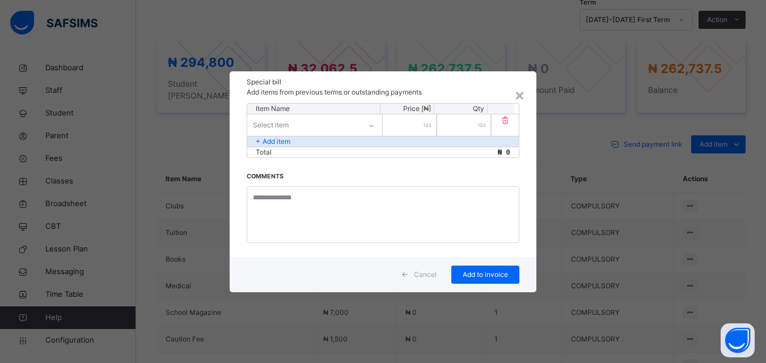
click at [372, 126] on icon at bounding box center [371, 125] width 7 height 11
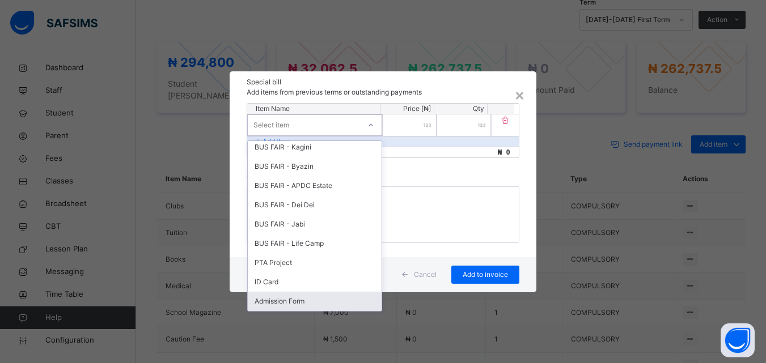
click at [310, 296] on div "Admission Form" at bounding box center [315, 301] width 134 height 19
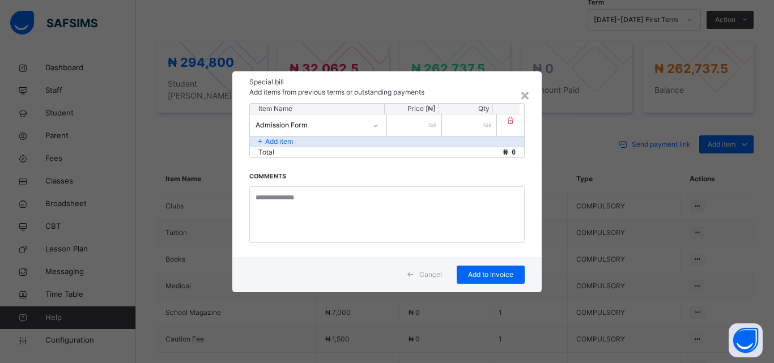
click at [430, 126] on div at bounding box center [414, 125] width 54 height 22
type input "****"
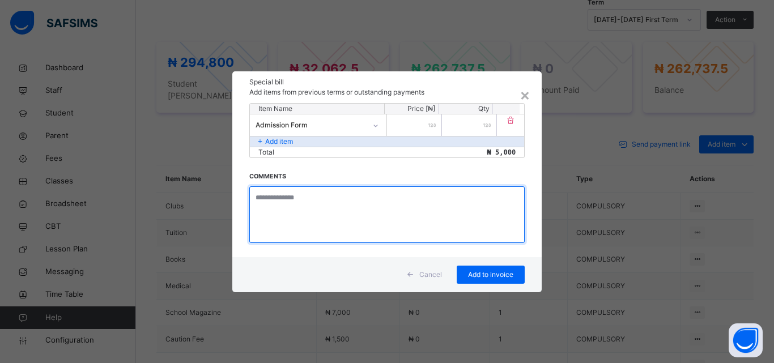
click at [265, 203] on textarea at bounding box center [386, 214] width 275 height 57
type textarea "**********"
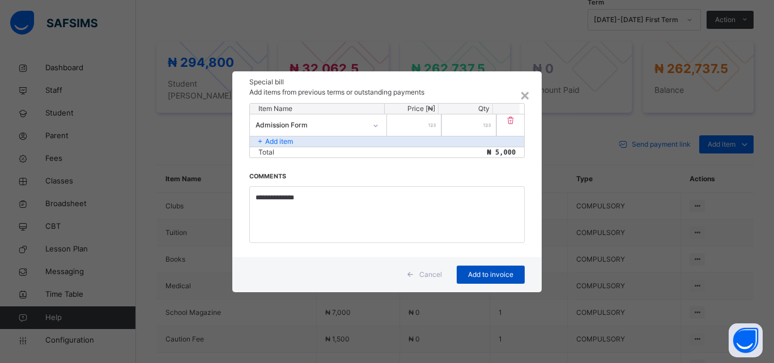
click at [477, 276] on span "Add to invoice" at bounding box center [490, 275] width 51 height 10
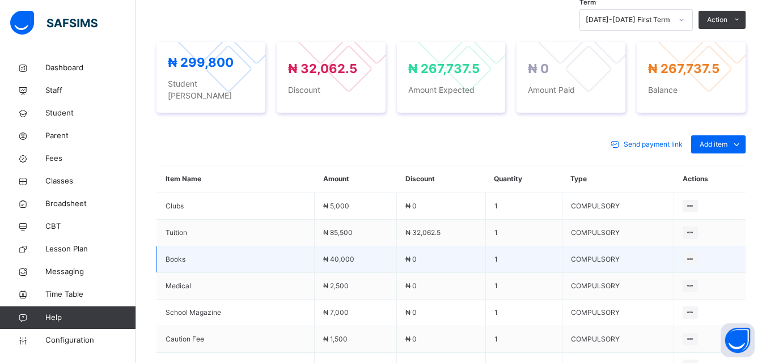
scroll to position [434, 0]
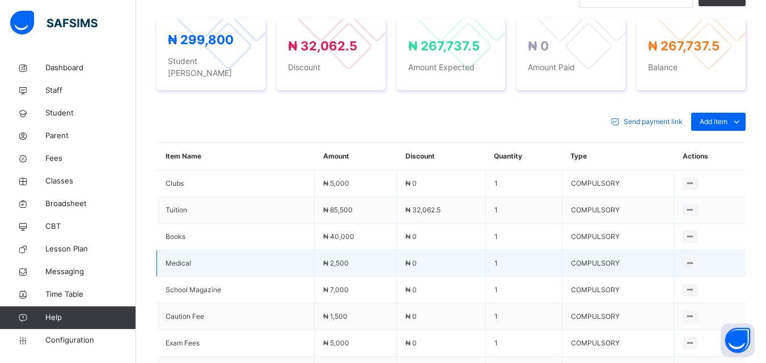
click at [349, 259] on span "₦ 2,500" at bounding box center [336, 263] width 26 height 9
click at [354, 251] on td "₦ 2,500" at bounding box center [356, 264] width 82 height 27
click at [347, 259] on span "₦ 2,500" at bounding box center [336, 263] width 26 height 9
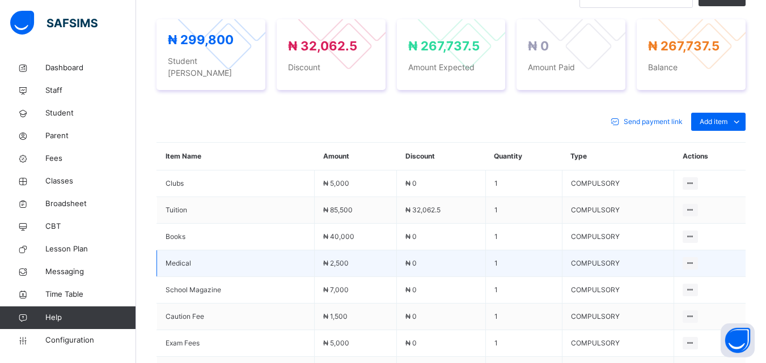
click at [347, 259] on span "₦ 2,500" at bounding box center [336, 263] width 26 height 9
click at [346, 259] on span "₦ 2,500" at bounding box center [336, 263] width 26 height 9
click at [345, 259] on span "₦ 2,500" at bounding box center [336, 263] width 26 height 9
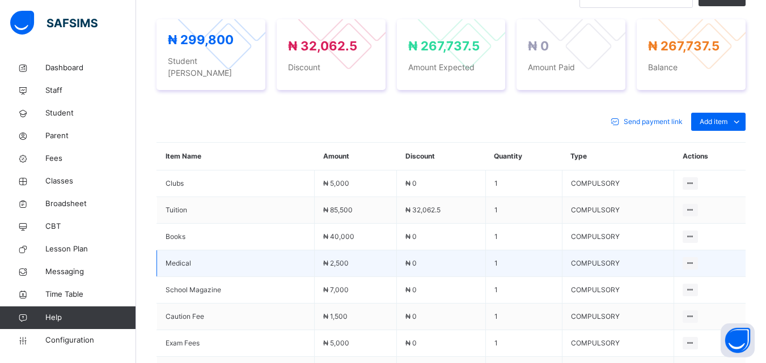
click at [343, 259] on span "₦ 2,500" at bounding box center [336, 263] width 26 height 9
click at [345, 259] on span "₦ 2,500" at bounding box center [336, 263] width 26 height 9
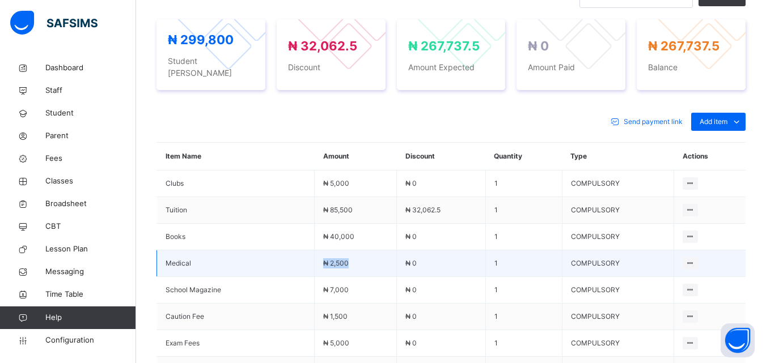
click at [345, 259] on span "₦ 2,500" at bounding box center [336, 263] width 26 height 9
click at [346, 259] on span "₦ 2,500" at bounding box center [336, 263] width 26 height 9
click at [347, 259] on span "₦ 2,500" at bounding box center [336, 263] width 26 height 9
click at [348, 259] on span "₦ 2,500" at bounding box center [336, 263] width 26 height 9
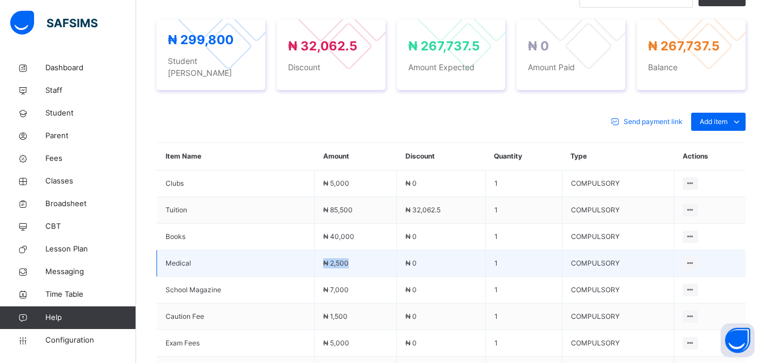
click at [354, 251] on td "₦ 2,500" at bounding box center [356, 264] width 82 height 27
click at [355, 251] on td "₦ 2,500" at bounding box center [356, 264] width 82 height 27
click at [695, 259] on icon at bounding box center [690, 263] width 10 height 9
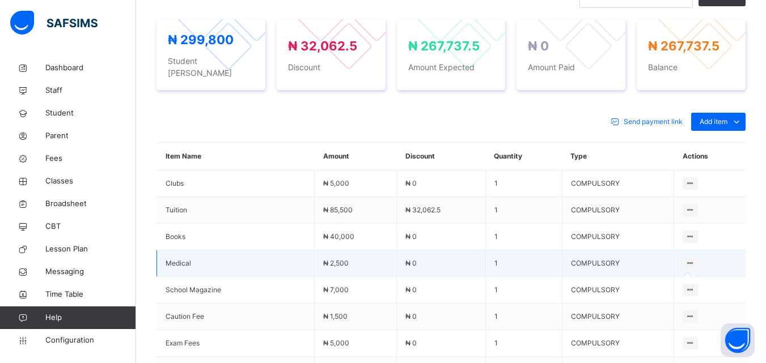
click at [695, 259] on icon at bounding box center [690, 263] width 10 height 9
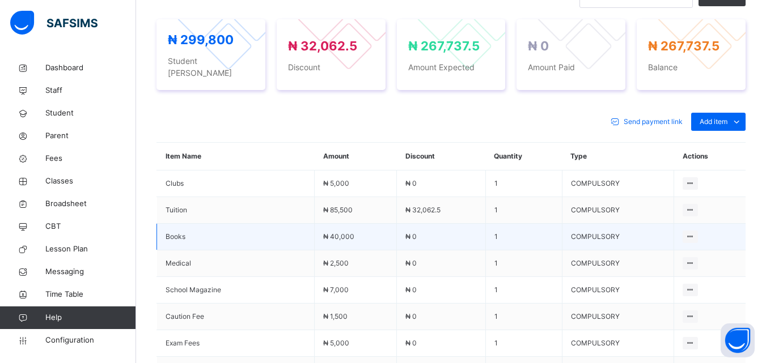
drag, startPoint x: 698, startPoint y: 252, endPoint x: 434, endPoint y: 237, distance: 265.1
click at [434, 237] on td "₦ 0" at bounding box center [441, 237] width 89 height 27
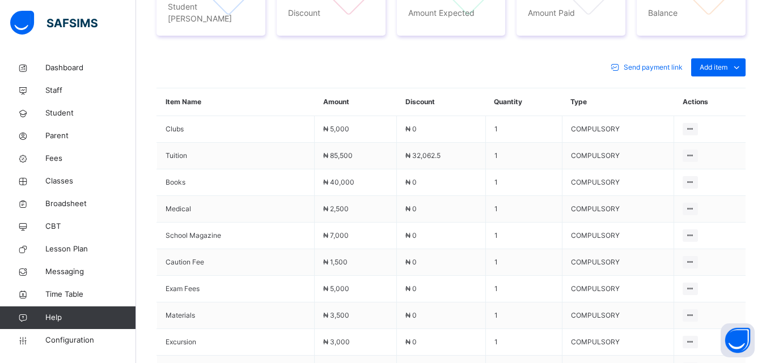
scroll to position [435, 0]
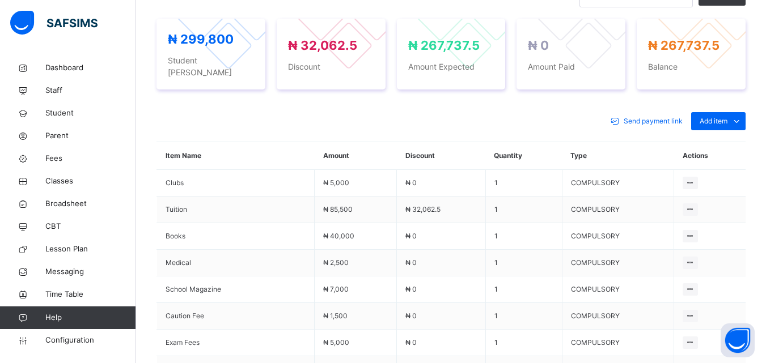
click at [0, 0] on div "Special bill" at bounding box center [0, 0] width 0 height 0
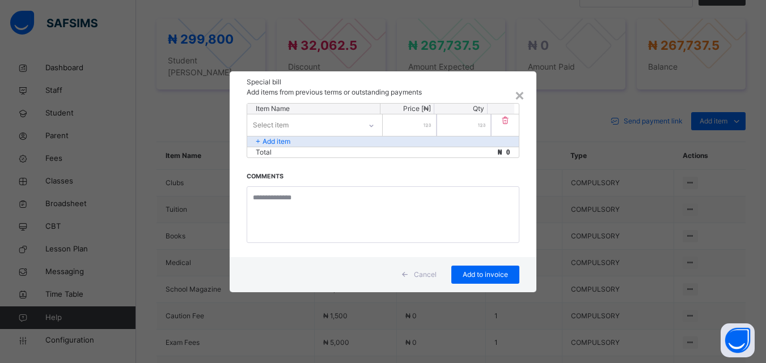
click at [373, 126] on icon at bounding box center [371, 125] width 7 height 11
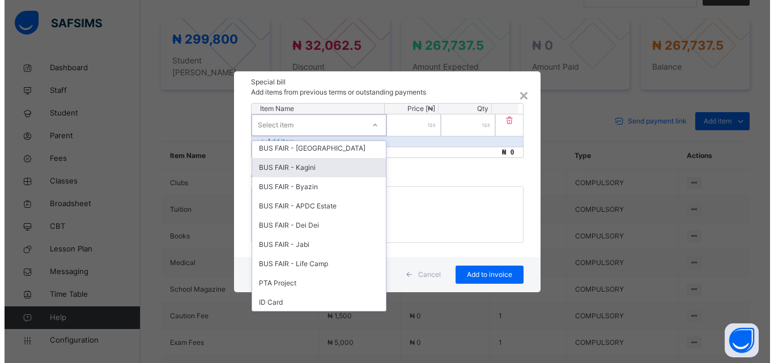
scroll to position [524, 0]
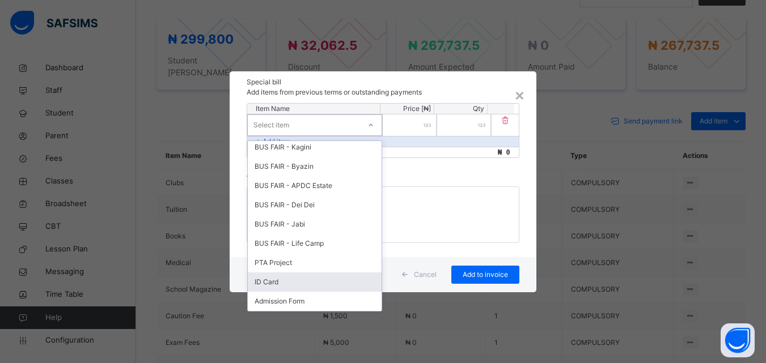
click at [258, 284] on div "ID Card" at bounding box center [315, 282] width 134 height 19
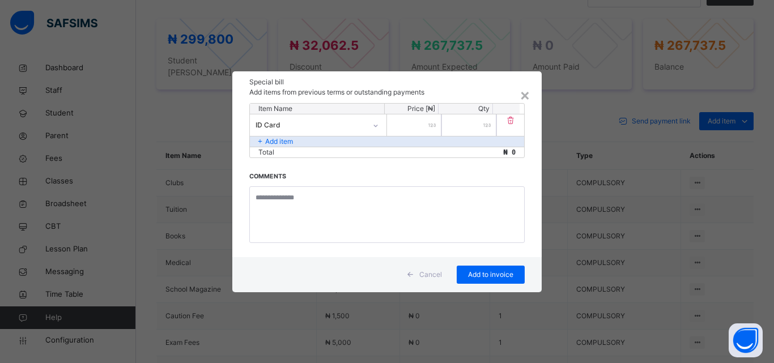
click at [429, 122] on div at bounding box center [414, 125] width 54 height 22
type input "****"
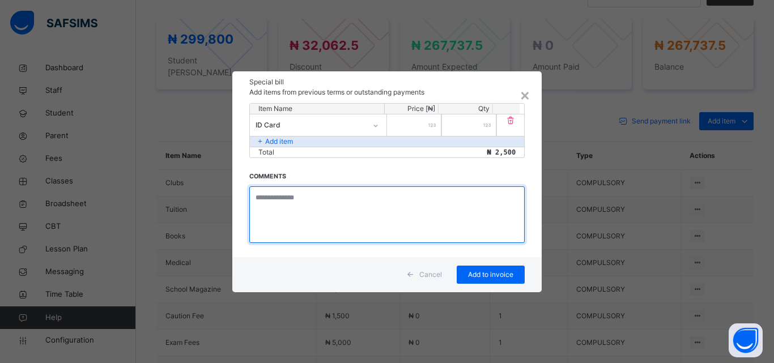
click at [333, 201] on textarea at bounding box center [386, 214] width 275 height 57
type textarea "**********"
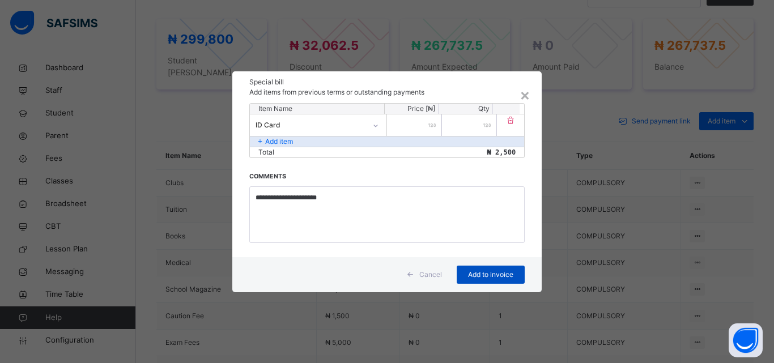
click at [480, 268] on div "Add to invoice" at bounding box center [491, 275] width 68 height 18
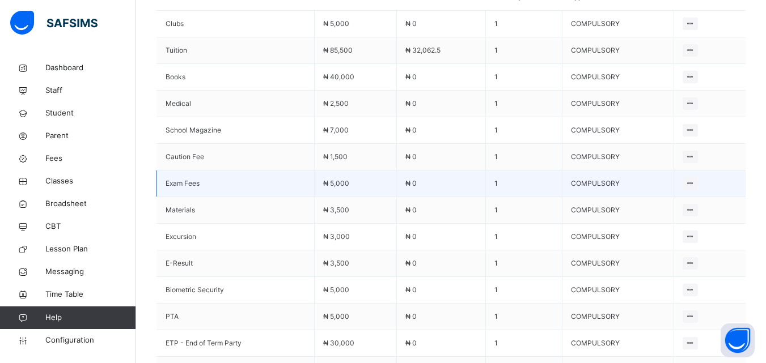
scroll to position [605, 0]
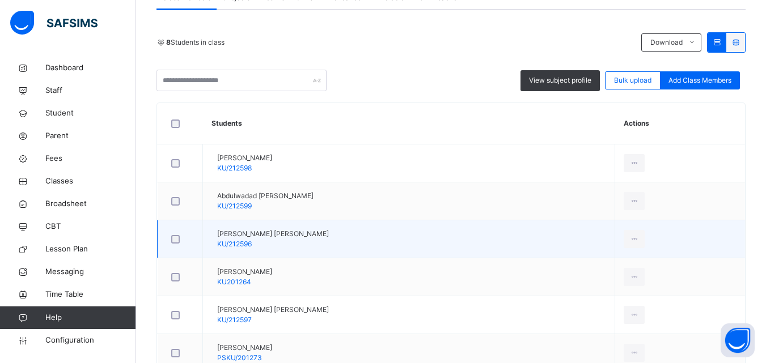
scroll to position [340, 0]
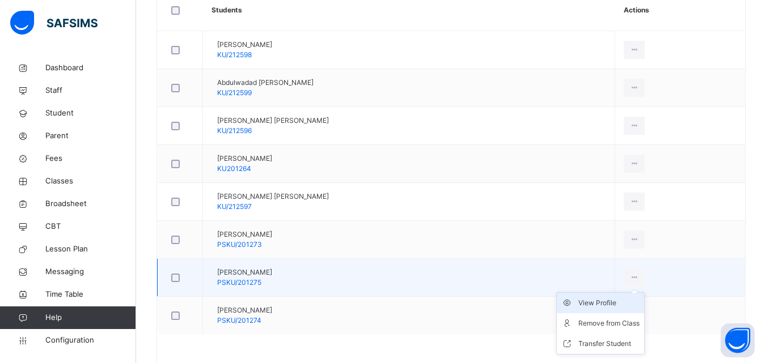
click at [630, 300] on div "View Profile" at bounding box center [608, 303] width 61 height 11
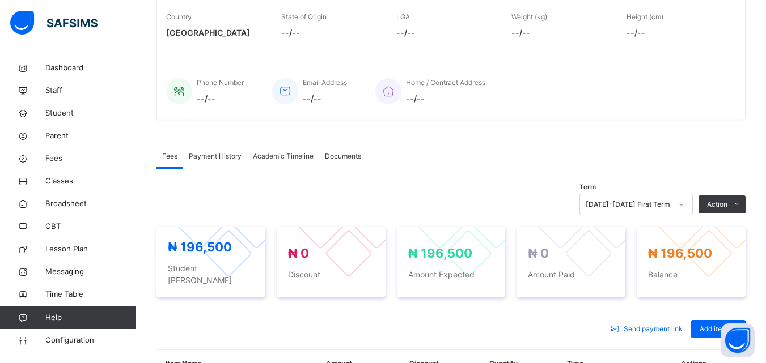
scroll to position [57, 0]
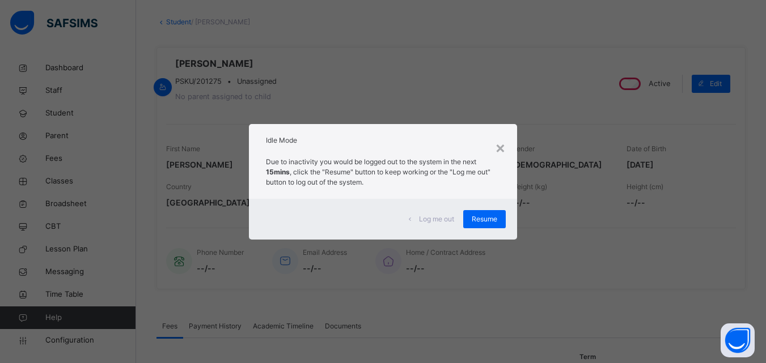
click at [481, 214] on span "Resume" at bounding box center [485, 219] width 26 height 10
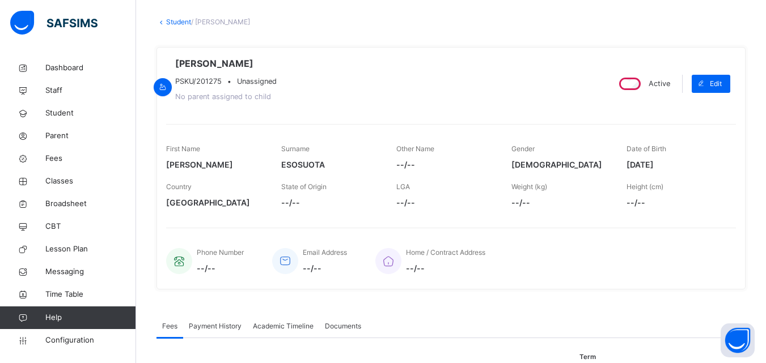
scroll to position [113, 0]
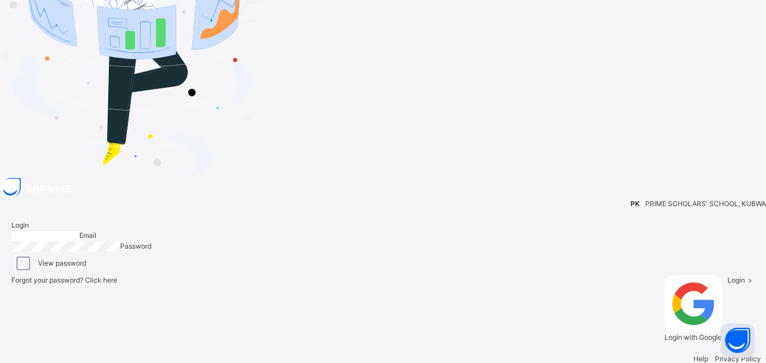
type input "**********"
